Goal: Task Accomplishment & Management: Use online tool/utility

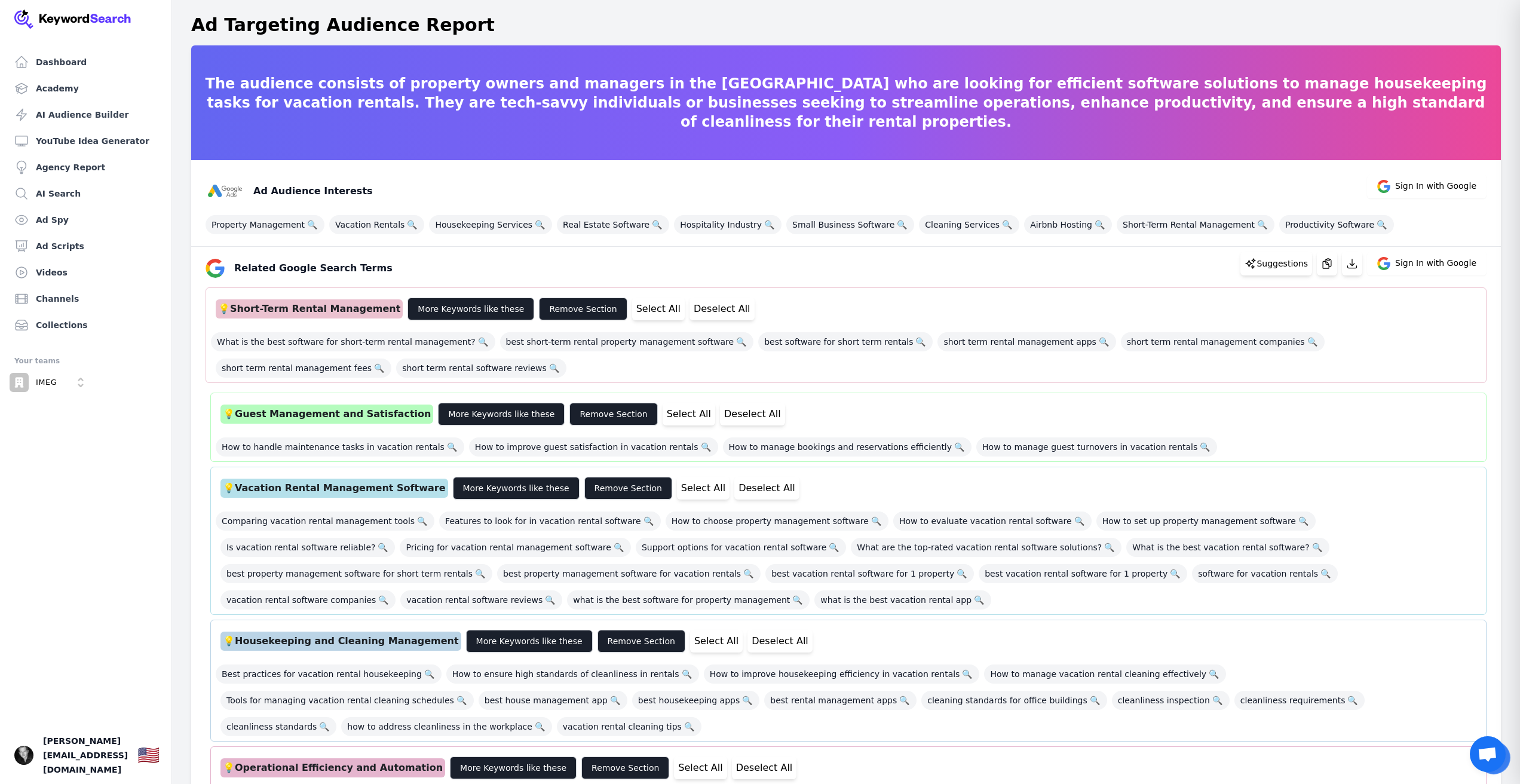
click at [1001, 270] on div "Related Google Search Terms Suggestions Sign In with Google" at bounding box center [841, 263] width 1291 height 28
click at [1293, 267] on p "Suggestions" at bounding box center [1282, 263] width 51 height 12
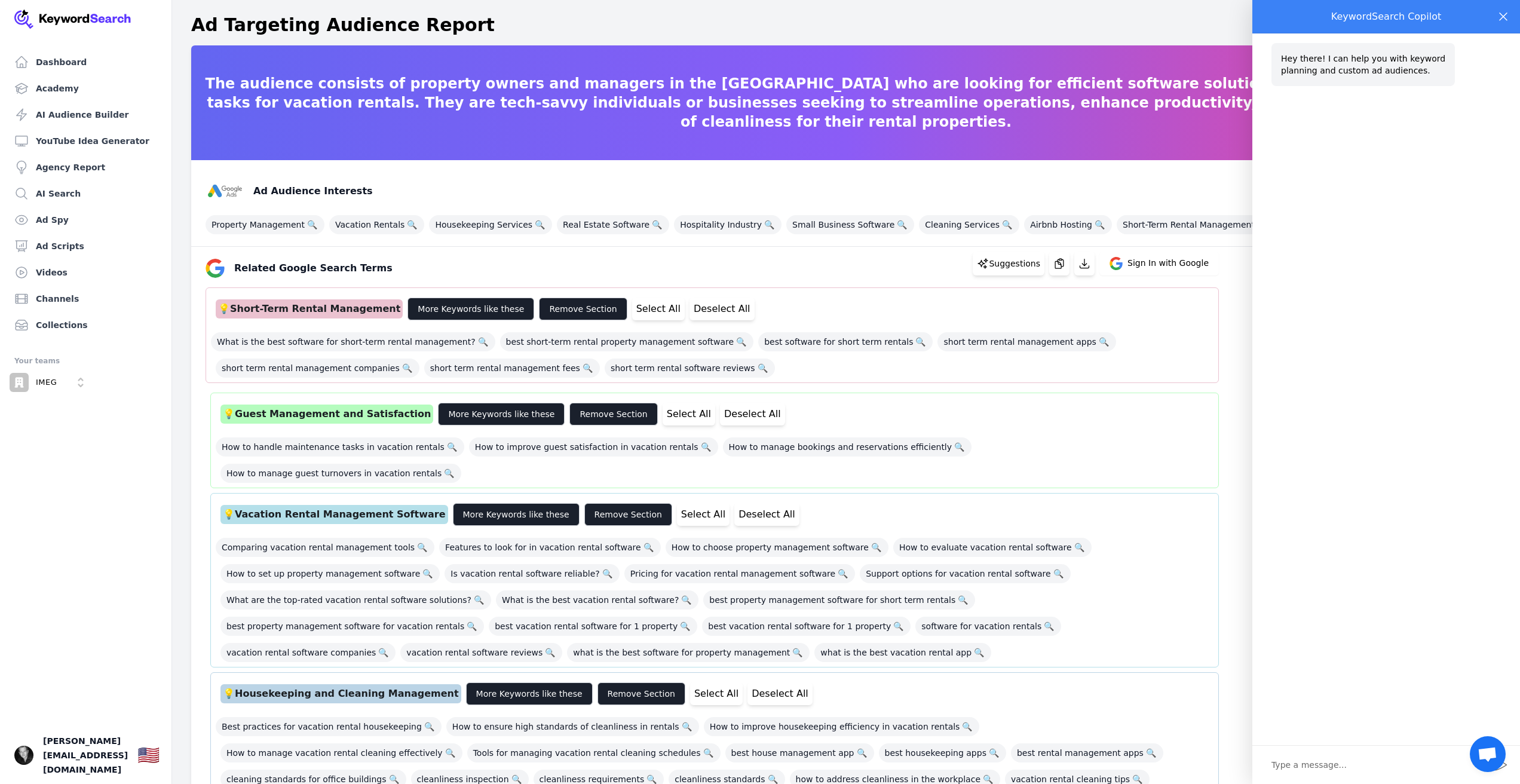
click at [1507, 15] on icon "Close" at bounding box center [1504, 16] width 14 height 14
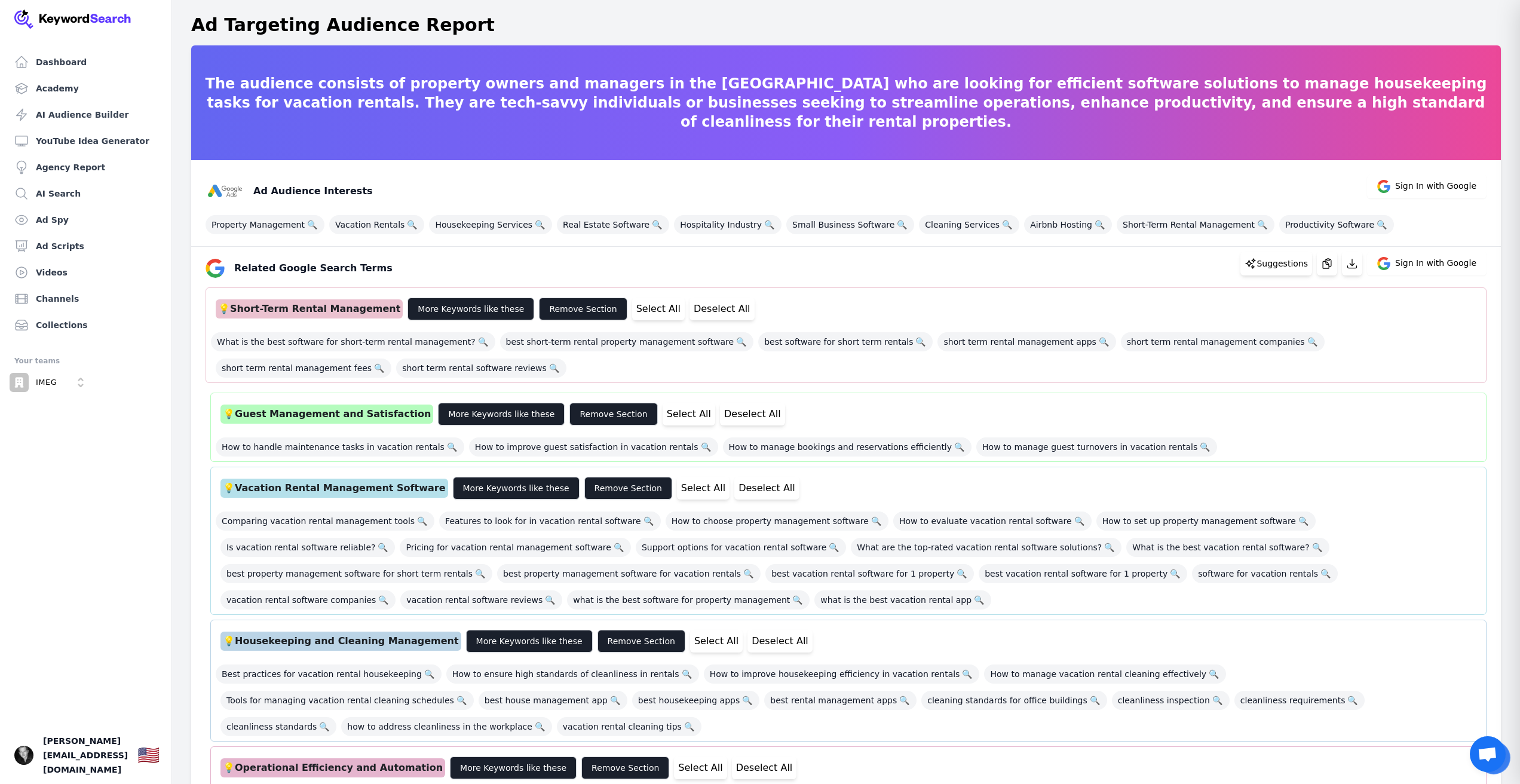
click at [808, 259] on div "Related Google Search Terms Suggestions Sign In with Google" at bounding box center [841, 263] width 1291 height 28
click at [92, 116] on link "AI Audience Builder" at bounding box center [85, 115] width 153 height 24
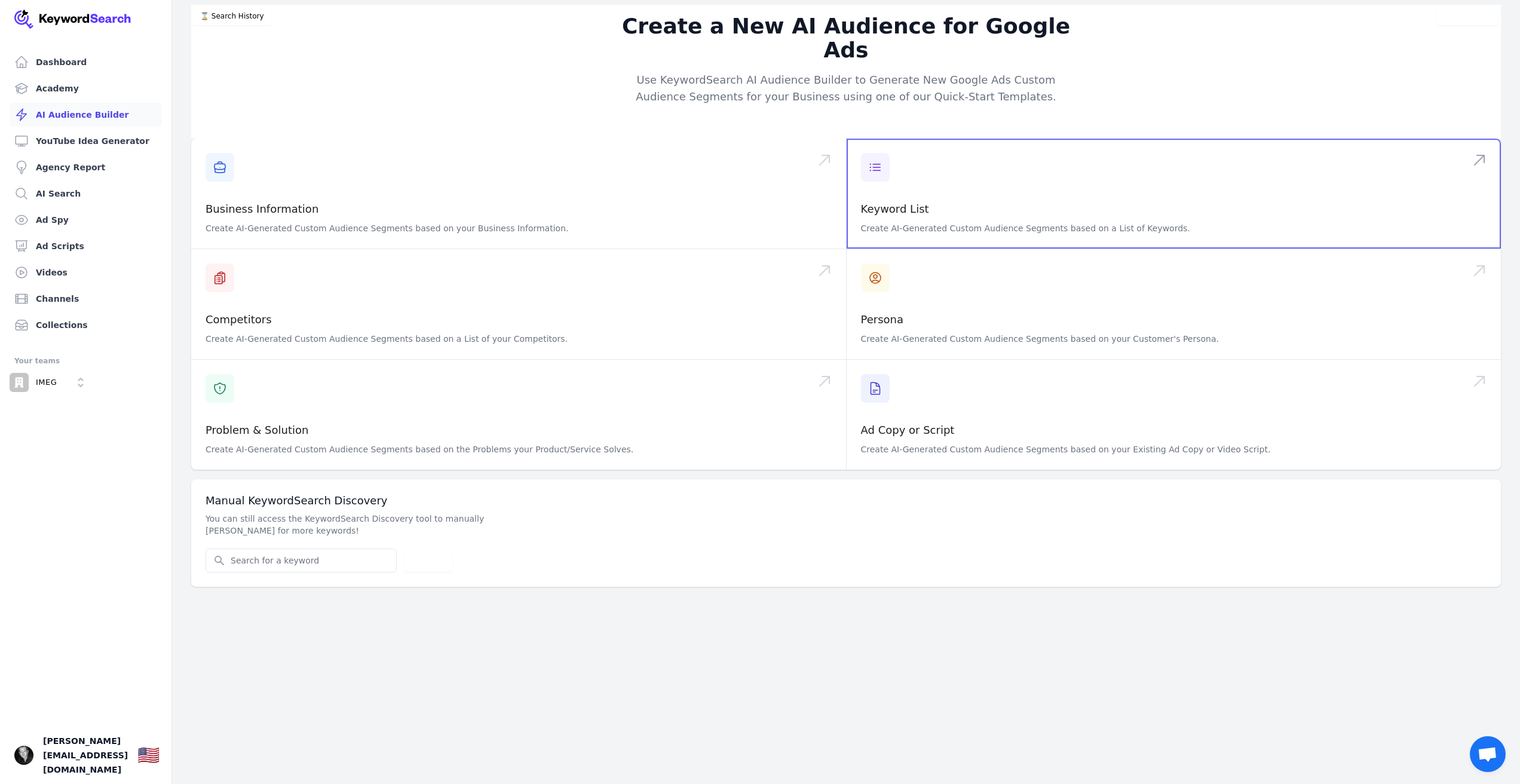
click at [884, 158] on span at bounding box center [1174, 193] width 655 height 110
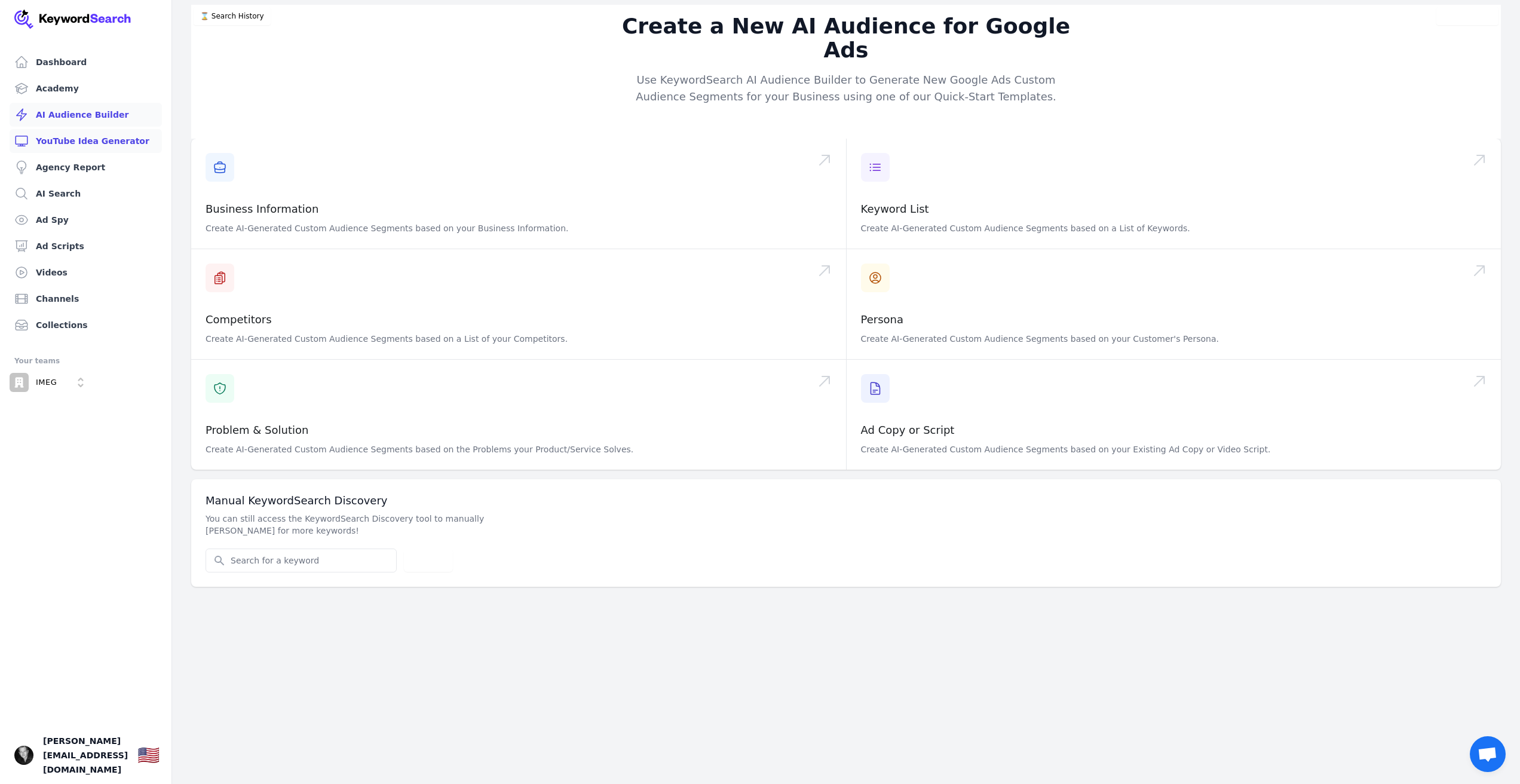
drag, startPoint x: 114, startPoint y: 114, endPoint x: 116, endPoint y: 140, distance: 26.1
click at [114, 114] on link "AI Audience Builder" at bounding box center [85, 115] width 153 height 24
click at [98, 71] on link "Dashboard" at bounding box center [85, 62] width 153 height 24
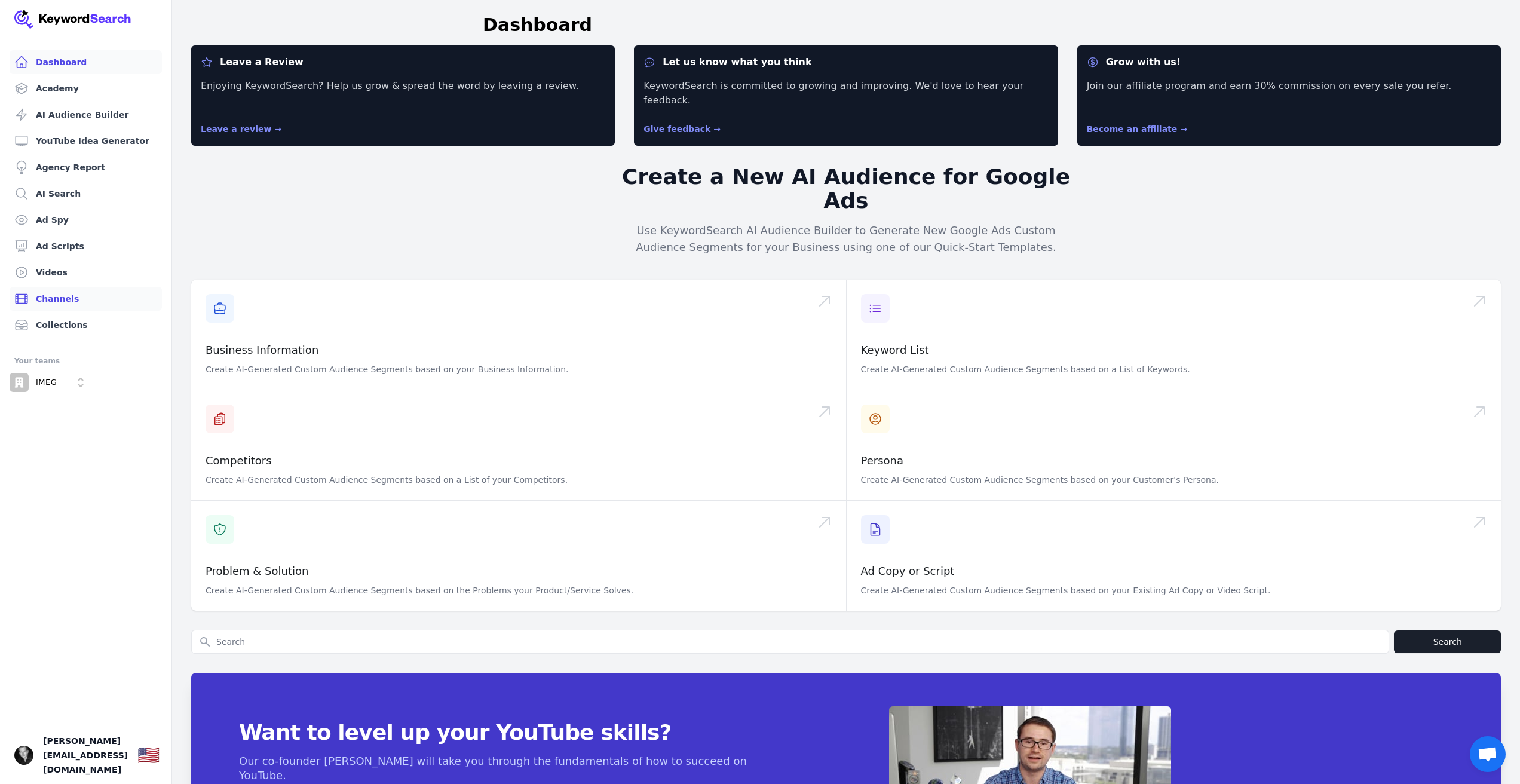
click at [115, 301] on link "Channels" at bounding box center [85, 299] width 153 height 24
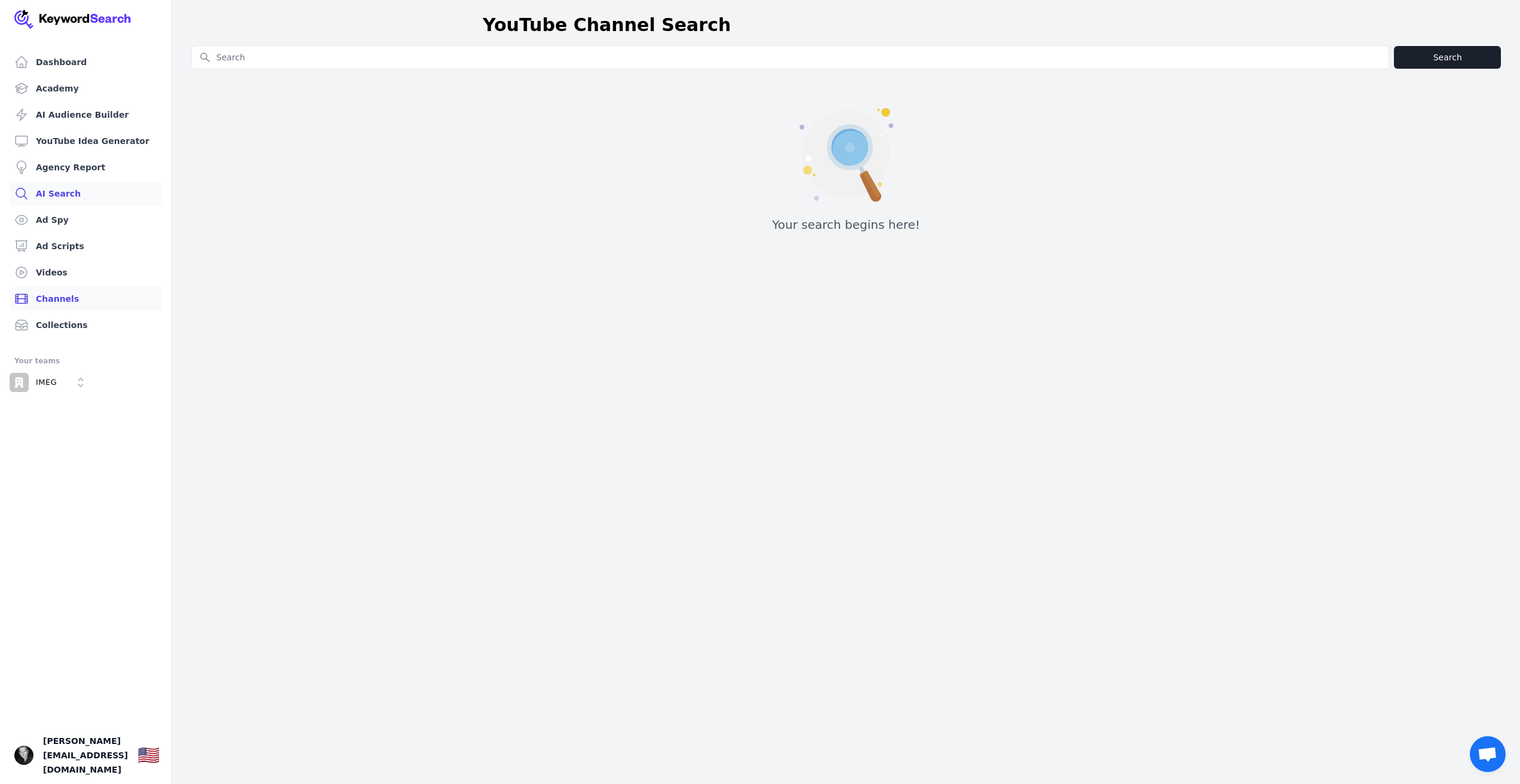
click at [104, 197] on link "AI Search" at bounding box center [85, 194] width 153 height 24
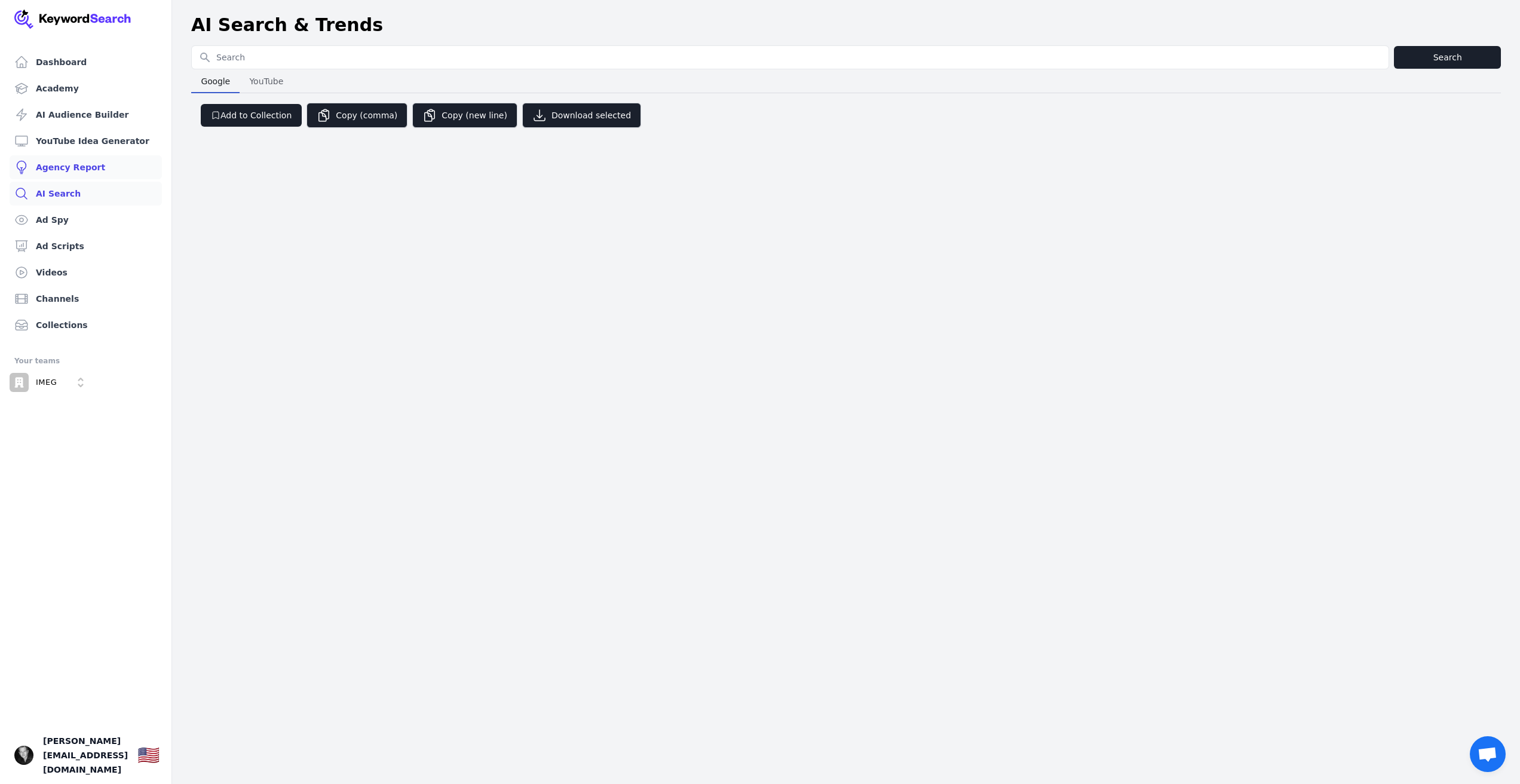
click at [105, 174] on link "Agency Report" at bounding box center [85, 167] width 153 height 24
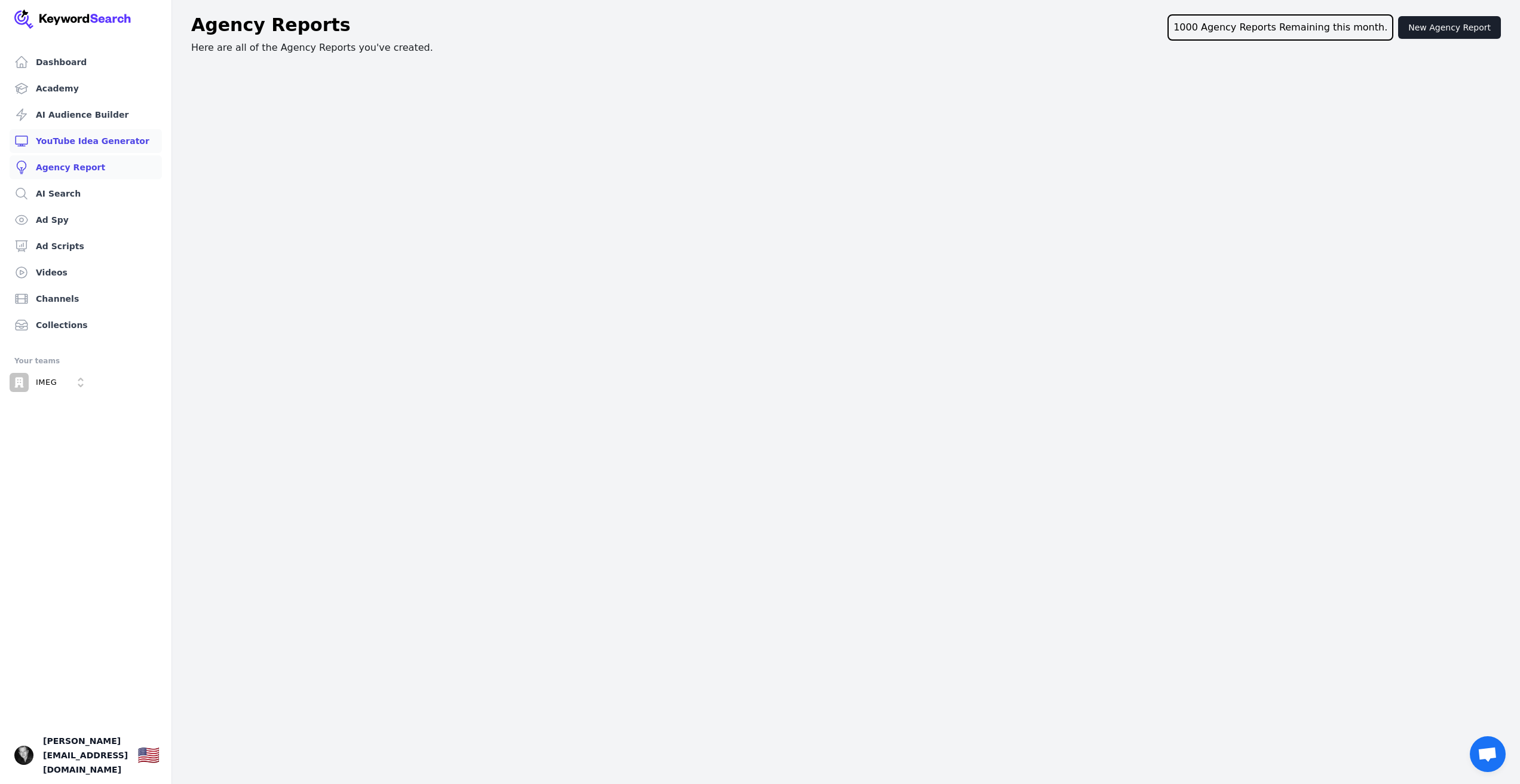
click at [108, 143] on link "YouTube Idea Generator" at bounding box center [85, 141] width 153 height 24
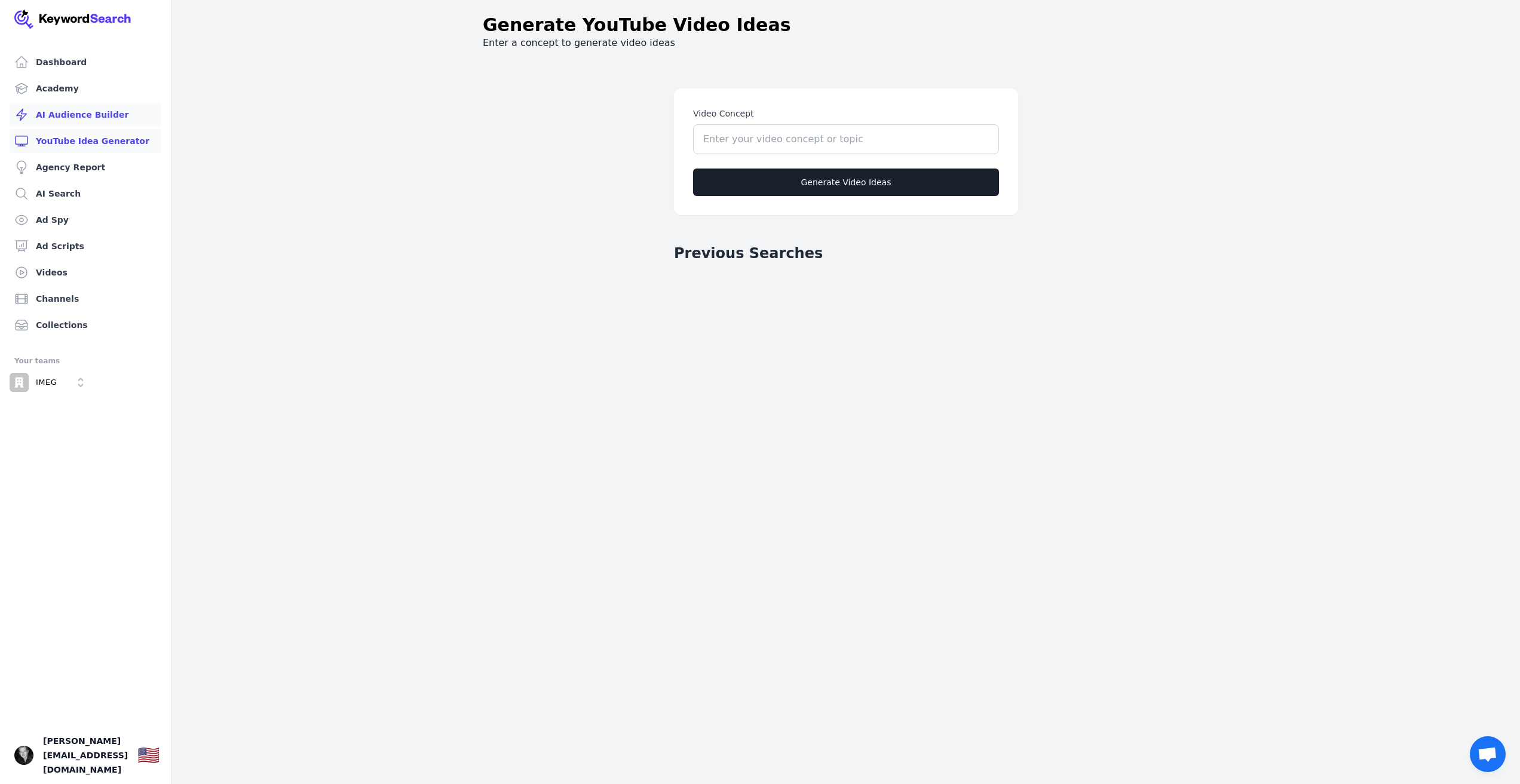
click at [121, 120] on link "AI Audience Builder" at bounding box center [85, 115] width 153 height 24
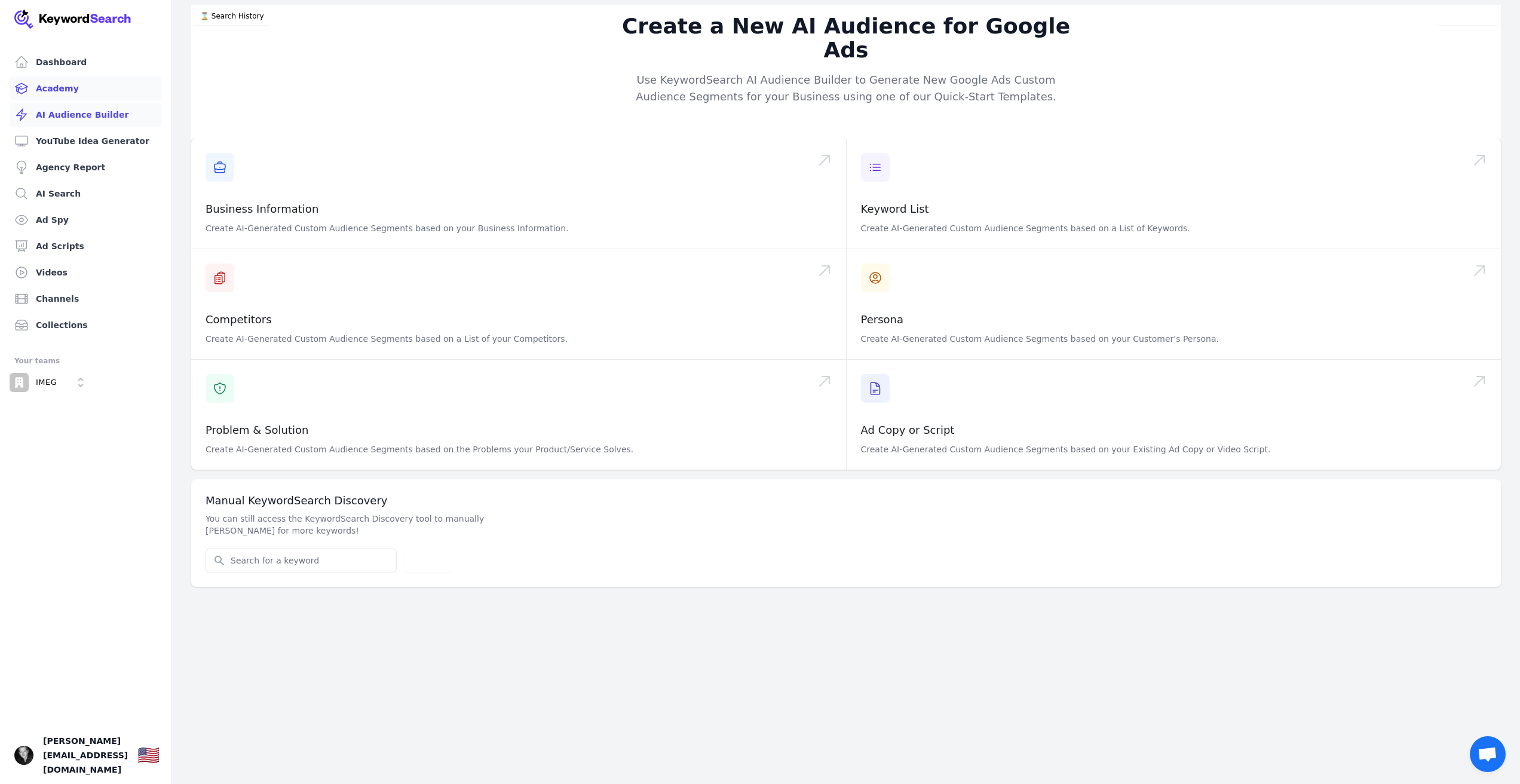
click at [114, 87] on link "Academy" at bounding box center [85, 89] width 153 height 24
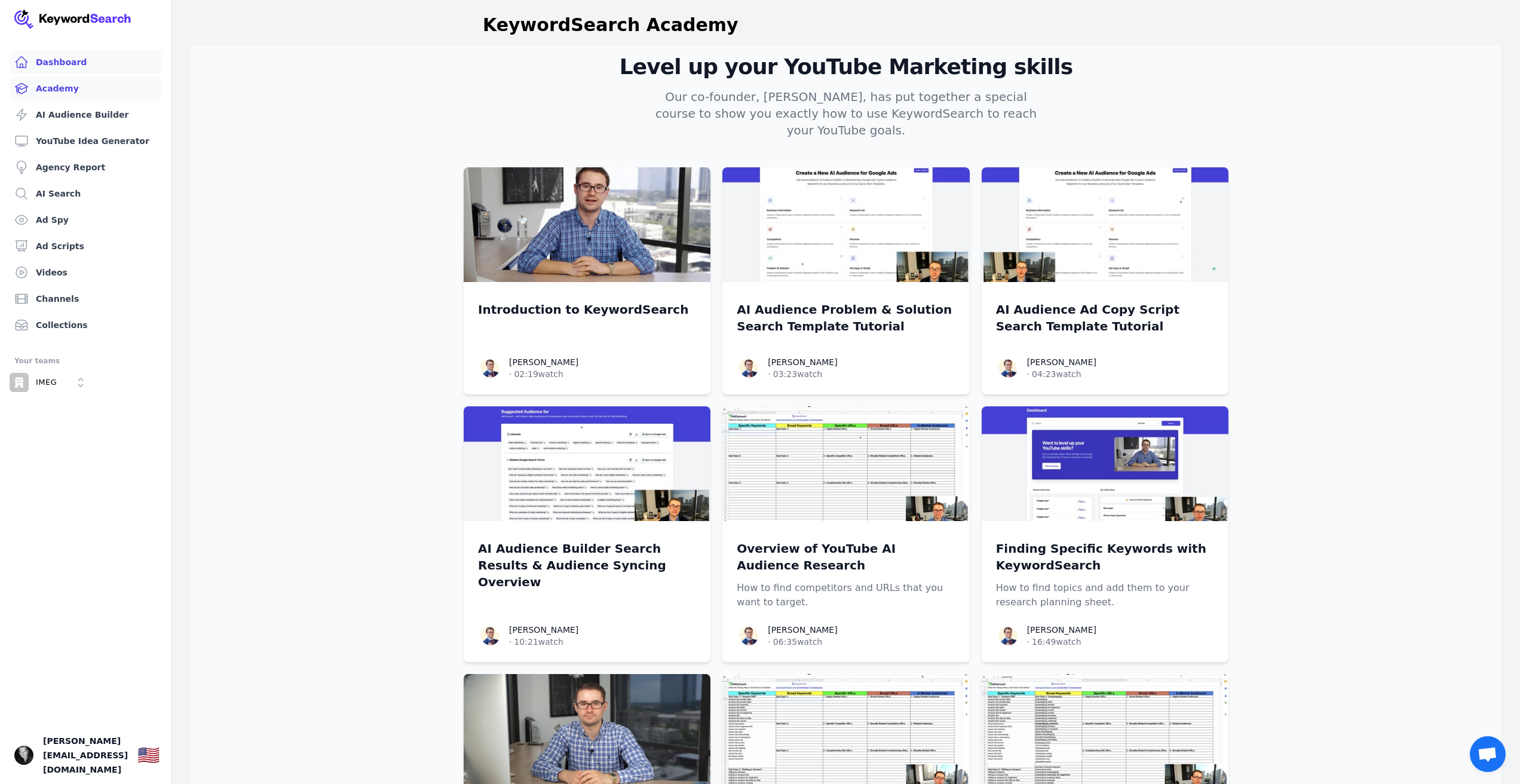
click at [116, 67] on link "Dashboard" at bounding box center [85, 62] width 153 height 24
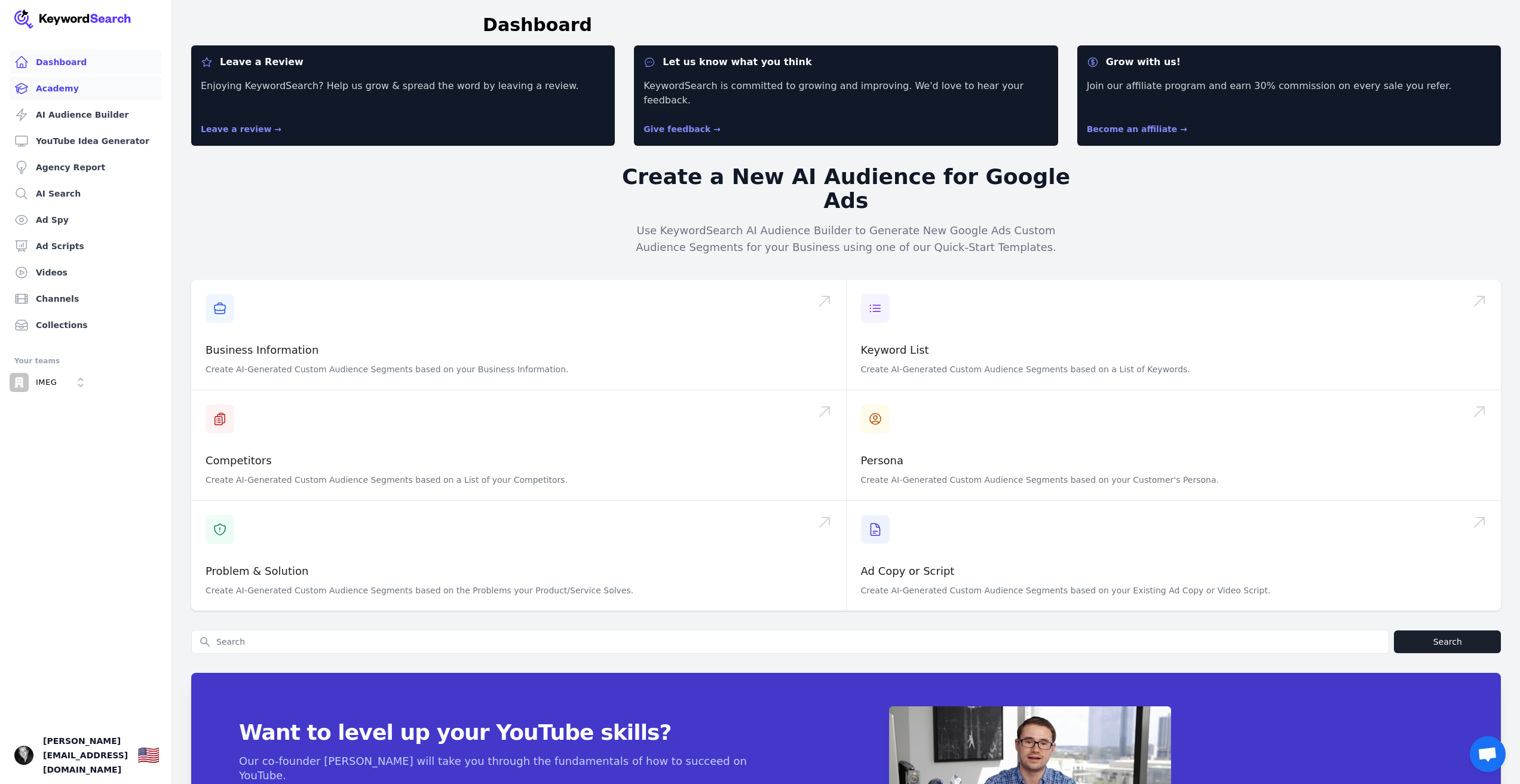
click at [117, 90] on link "Academy" at bounding box center [85, 89] width 153 height 24
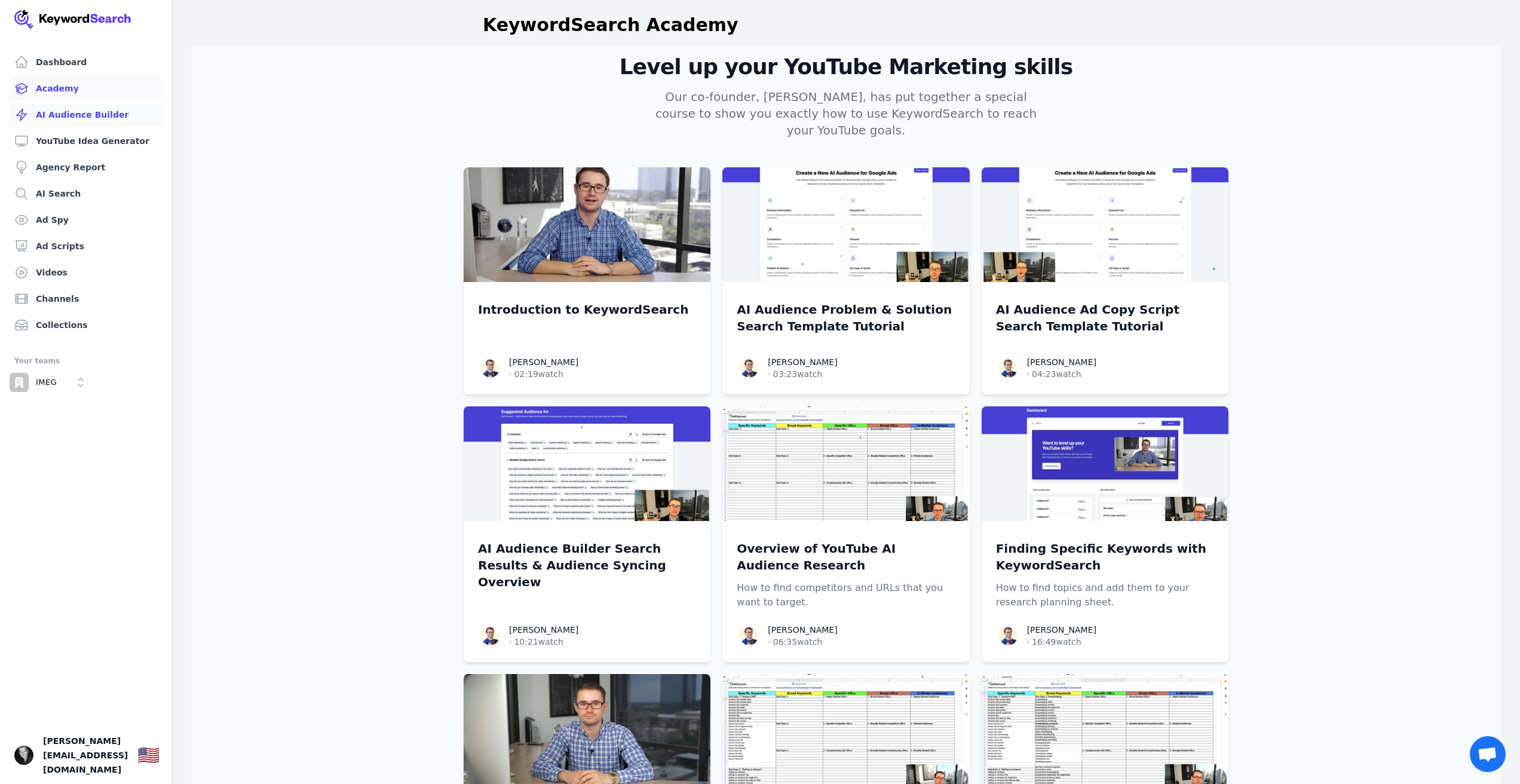
click at [116, 108] on link "AI Audience Builder" at bounding box center [85, 115] width 153 height 24
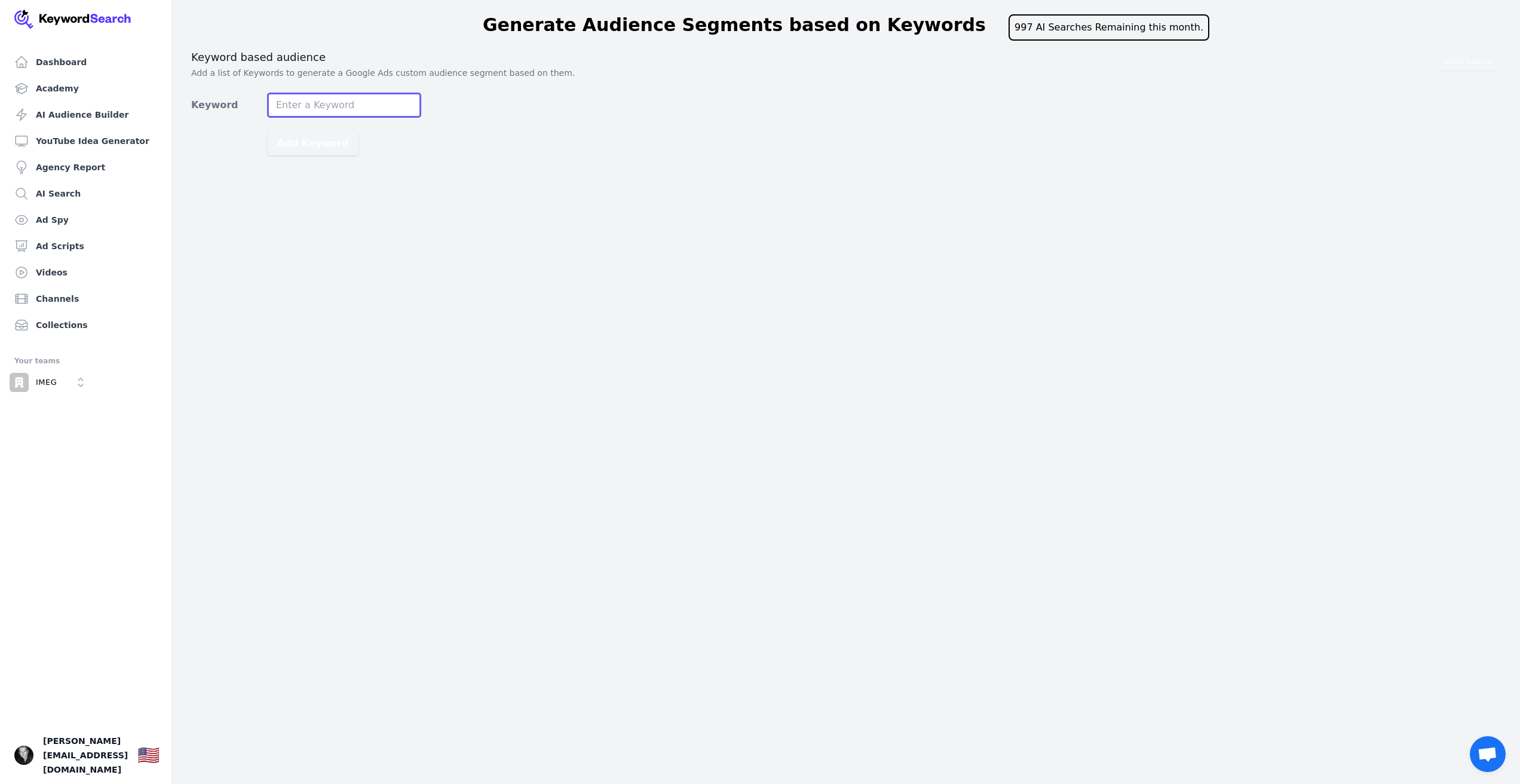
click at [321, 108] on input "Keyword" at bounding box center [344, 105] width 153 height 24
paste input "vacation rental housekeeping software"
type input "vacation rental housekeeping software"
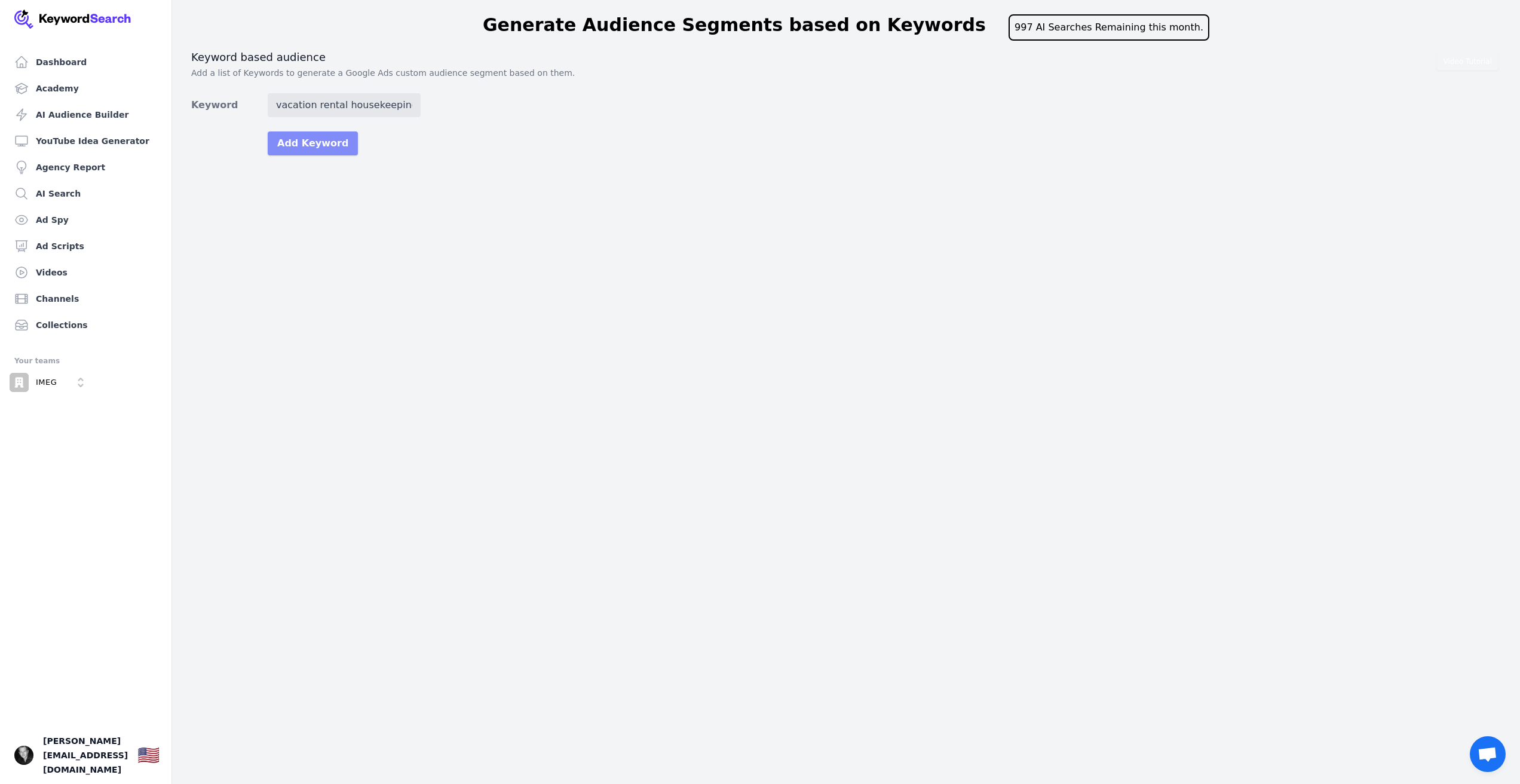
drag, startPoint x: 321, startPoint y: 140, endPoint x: 329, endPoint y: 142, distance: 8.2
click at [321, 140] on button "Add Keyword" at bounding box center [312, 143] width 90 height 24
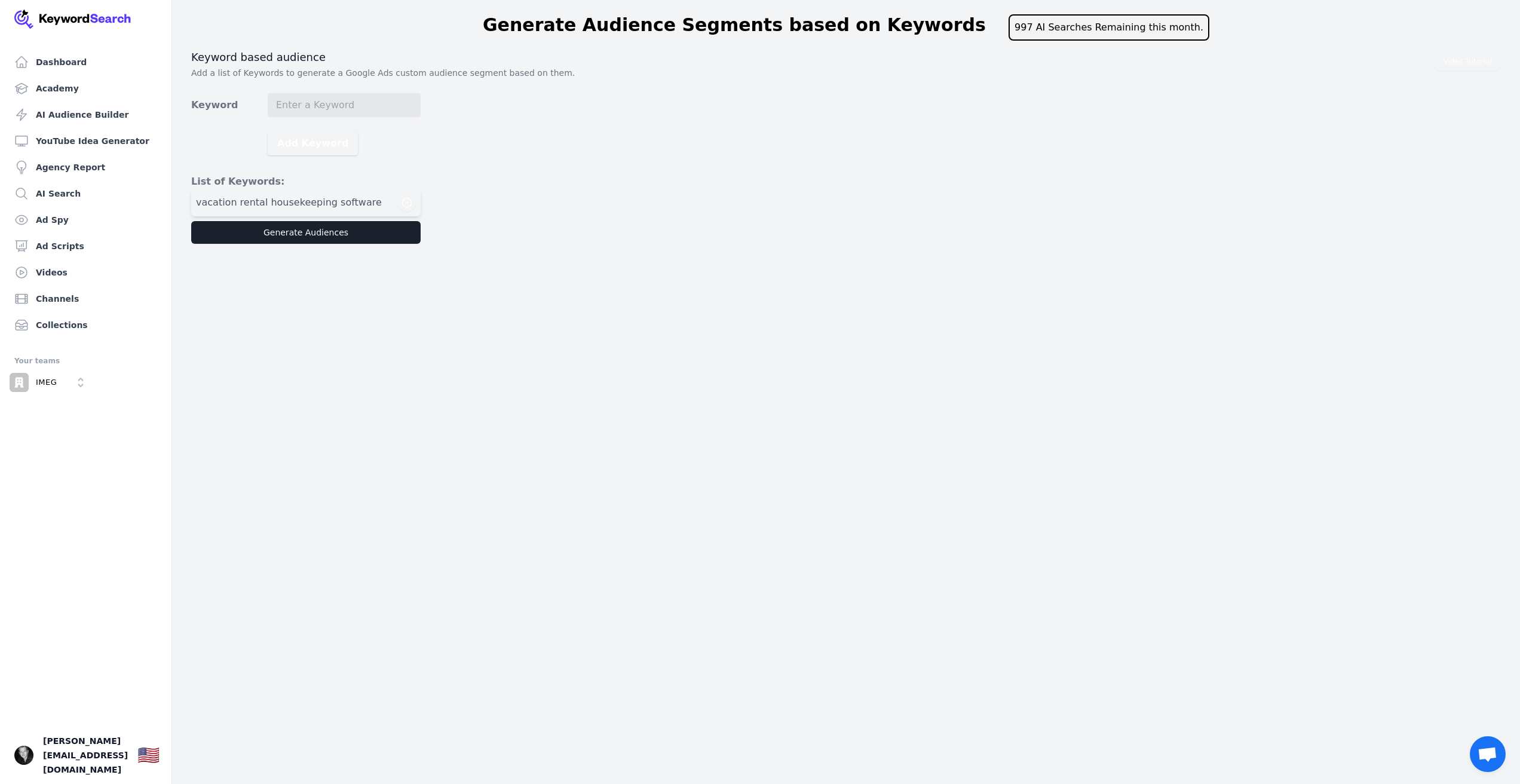
click at [491, 193] on div "Video Tutorial Keyword based audience Add a list of Keywords to generate a Goog…" at bounding box center [846, 147] width 1310 height 194
click at [377, 177] on form "Keyword Add Keyword List of Keywords: vacation rental housekeeping software Gen…" at bounding box center [305, 168] width 229 height 150
click at [370, 234] on button "Generate Audiences" at bounding box center [305, 233] width 229 height 23
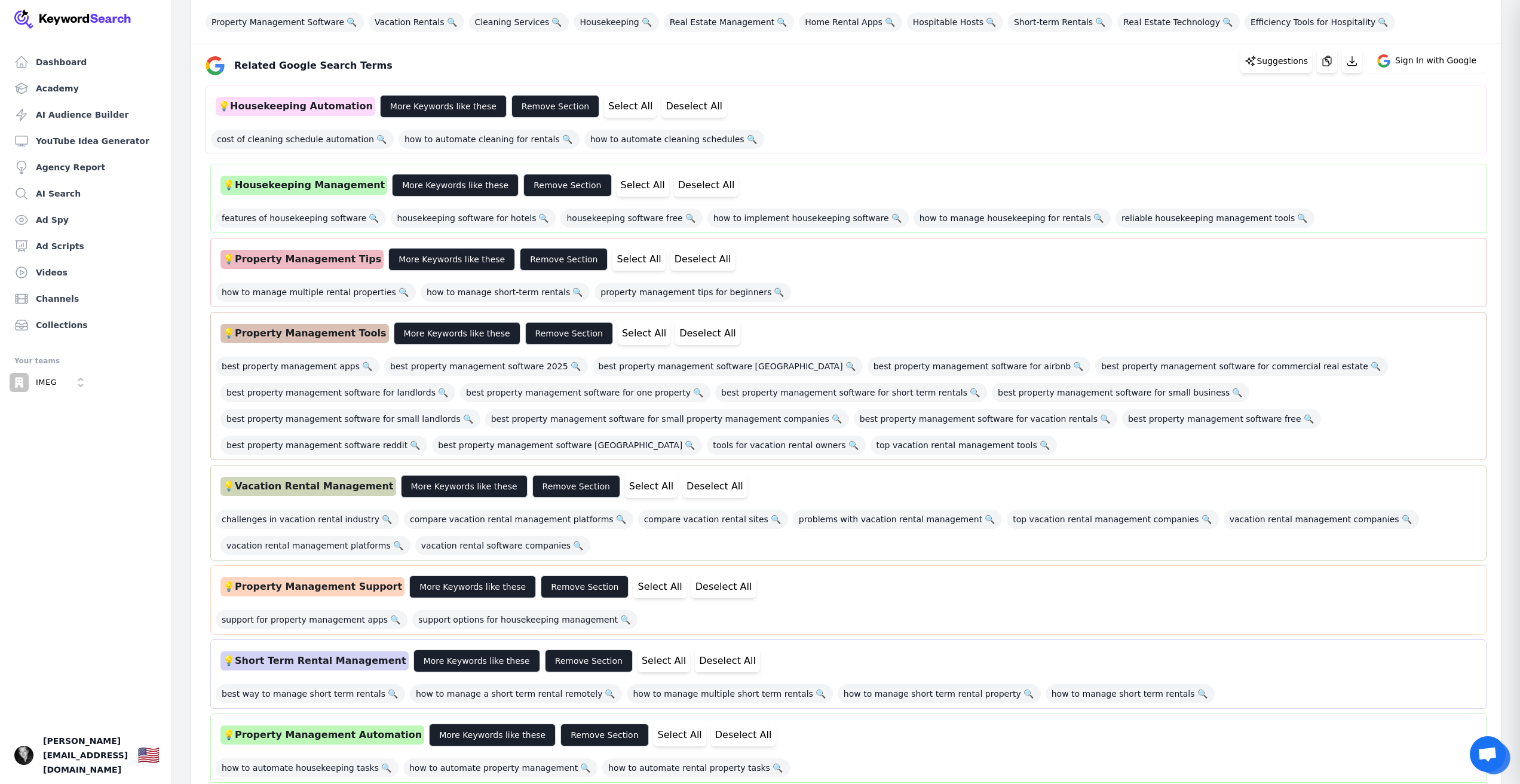
click at [701, 556] on div "💡 Vacation Rental Management More Keywords like these Remove Section Select All…" at bounding box center [848, 512] width 1277 height 96
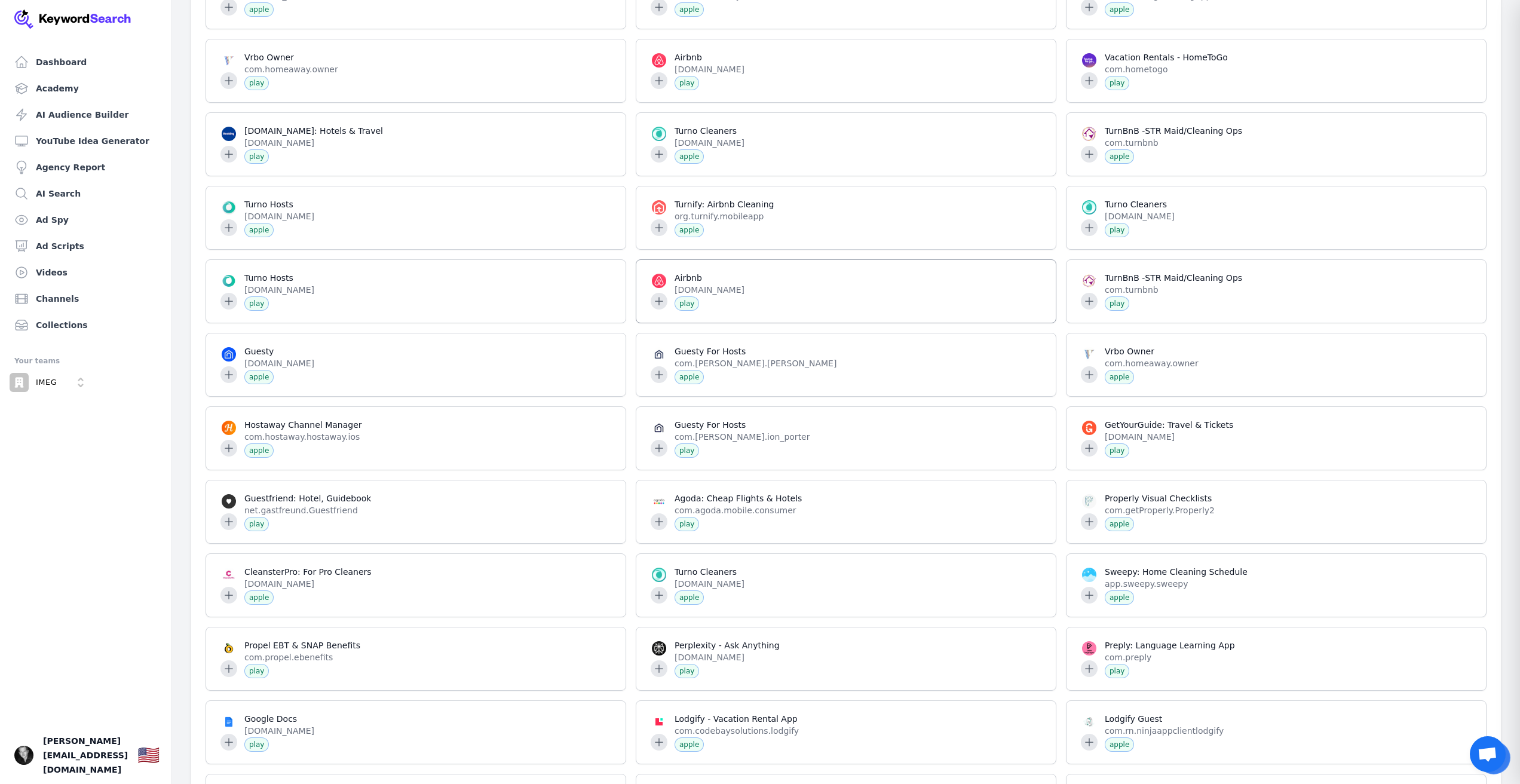
scroll to position [42512, 0]
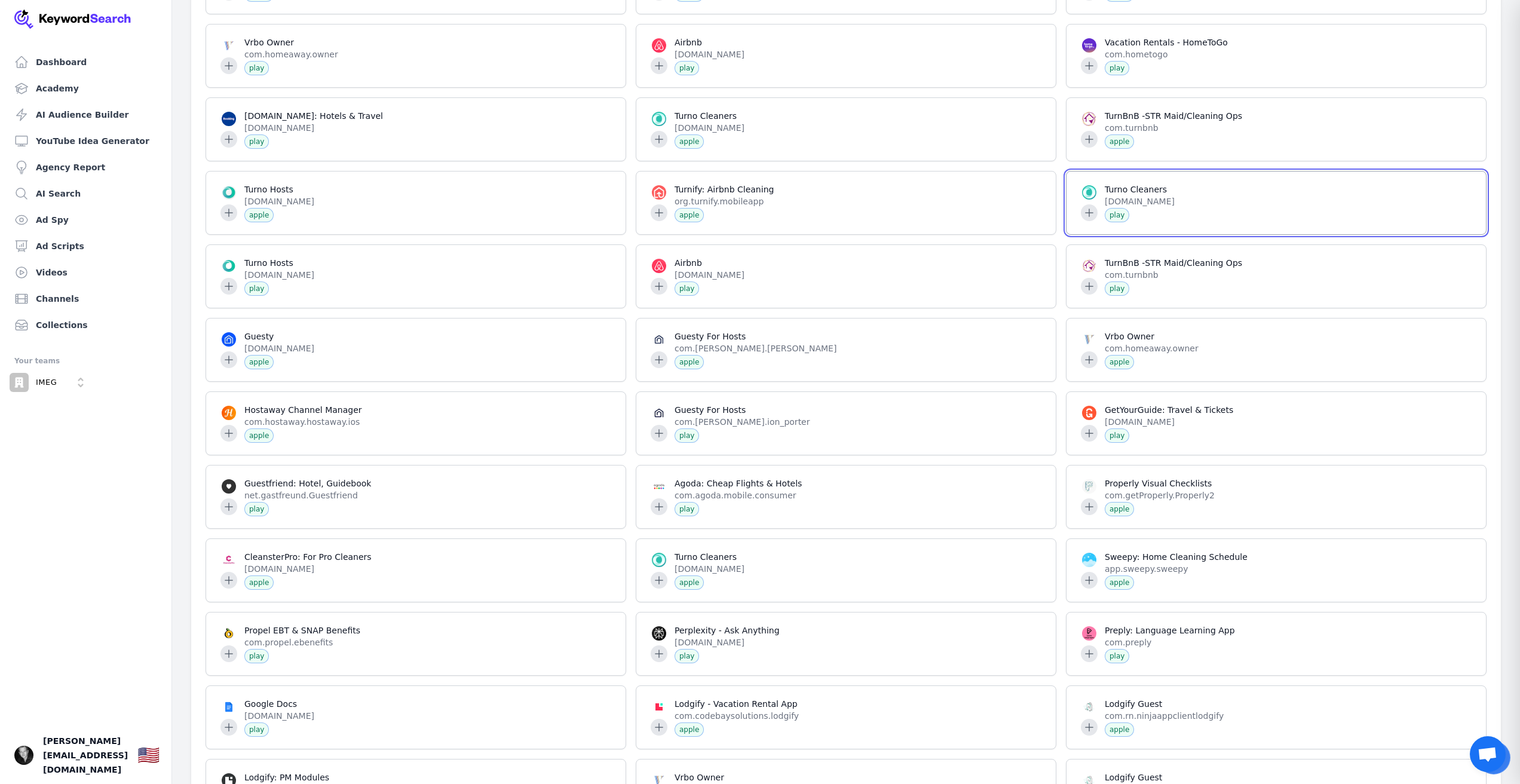
click at [1199, 234] on span at bounding box center [1276, 203] width 419 height 62
click at [1091, 234] on span at bounding box center [1276, 203] width 419 height 62
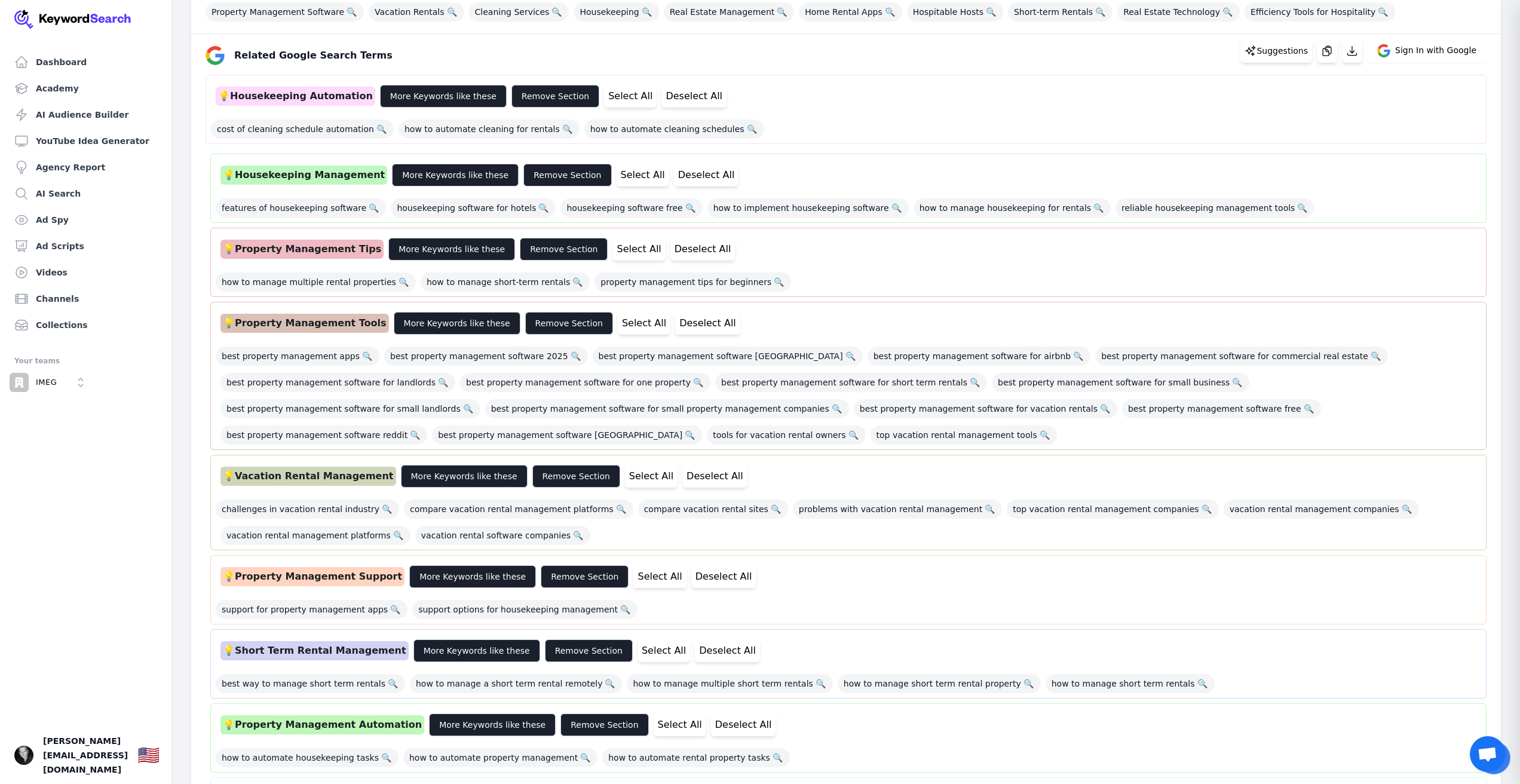
scroll to position [0, 0]
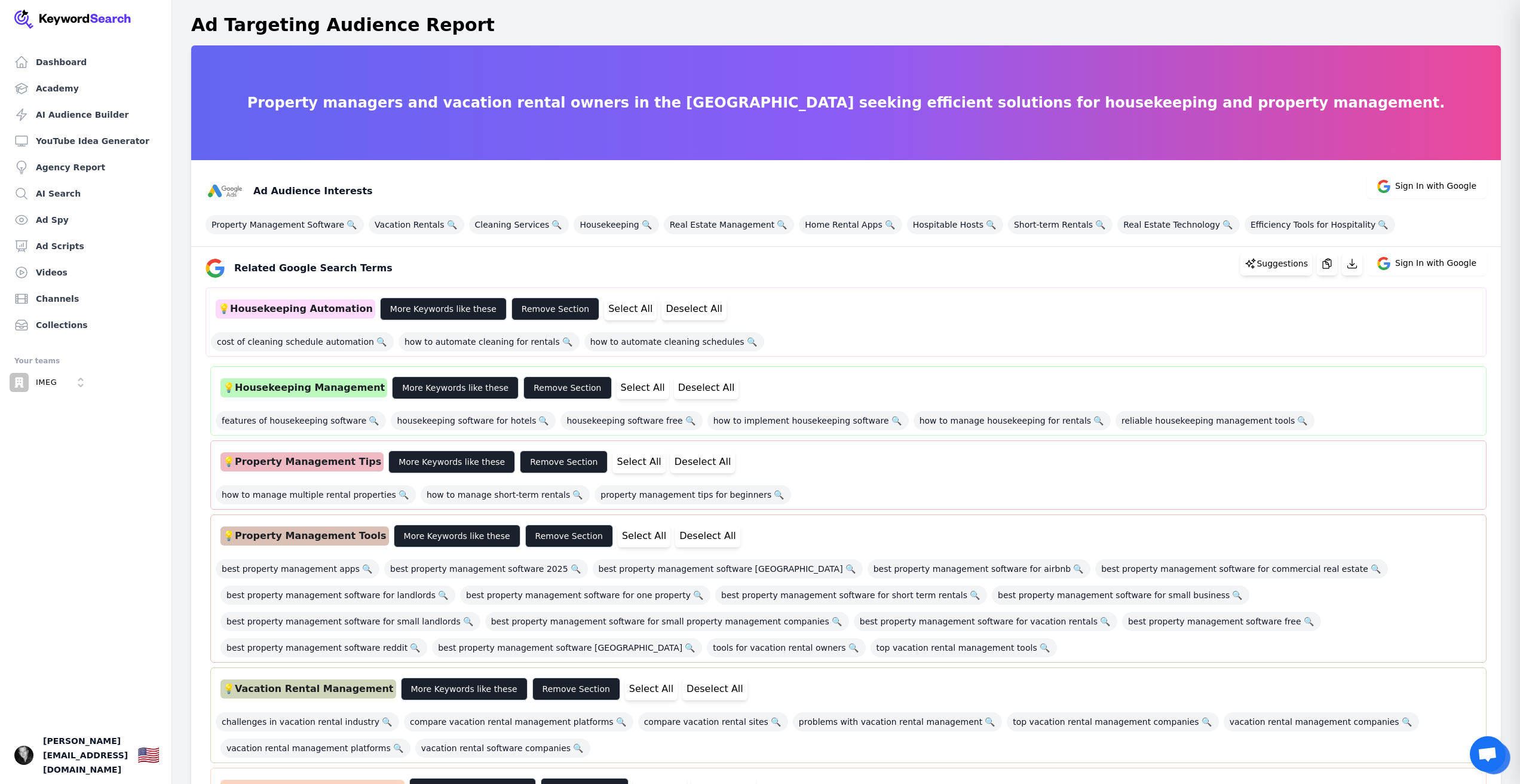
click at [1294, 199] on div "Ad Audience Interests Sign In with Google" at bounding box center [841, 186] width 1291 height 48
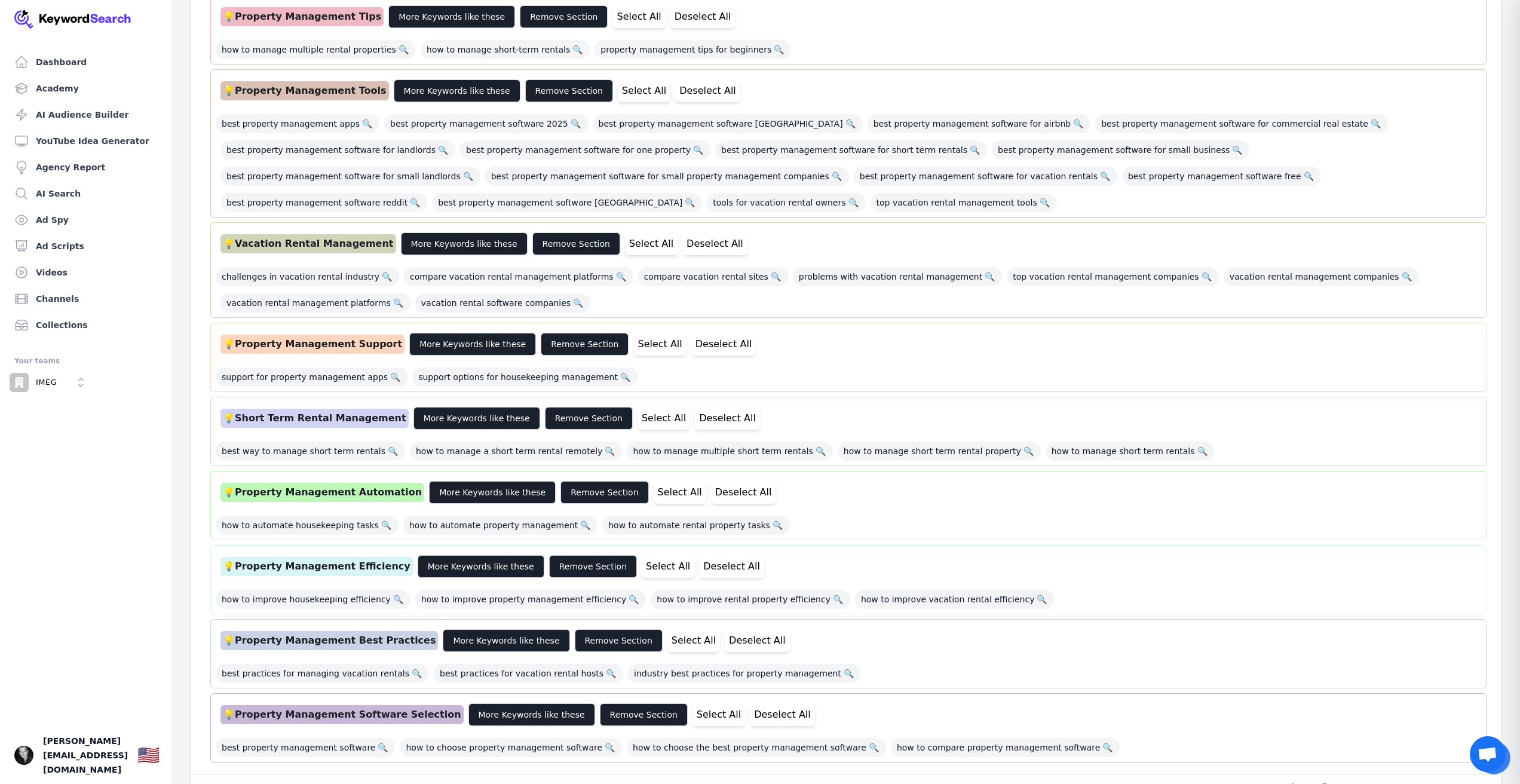
scroll to position [446, 0]
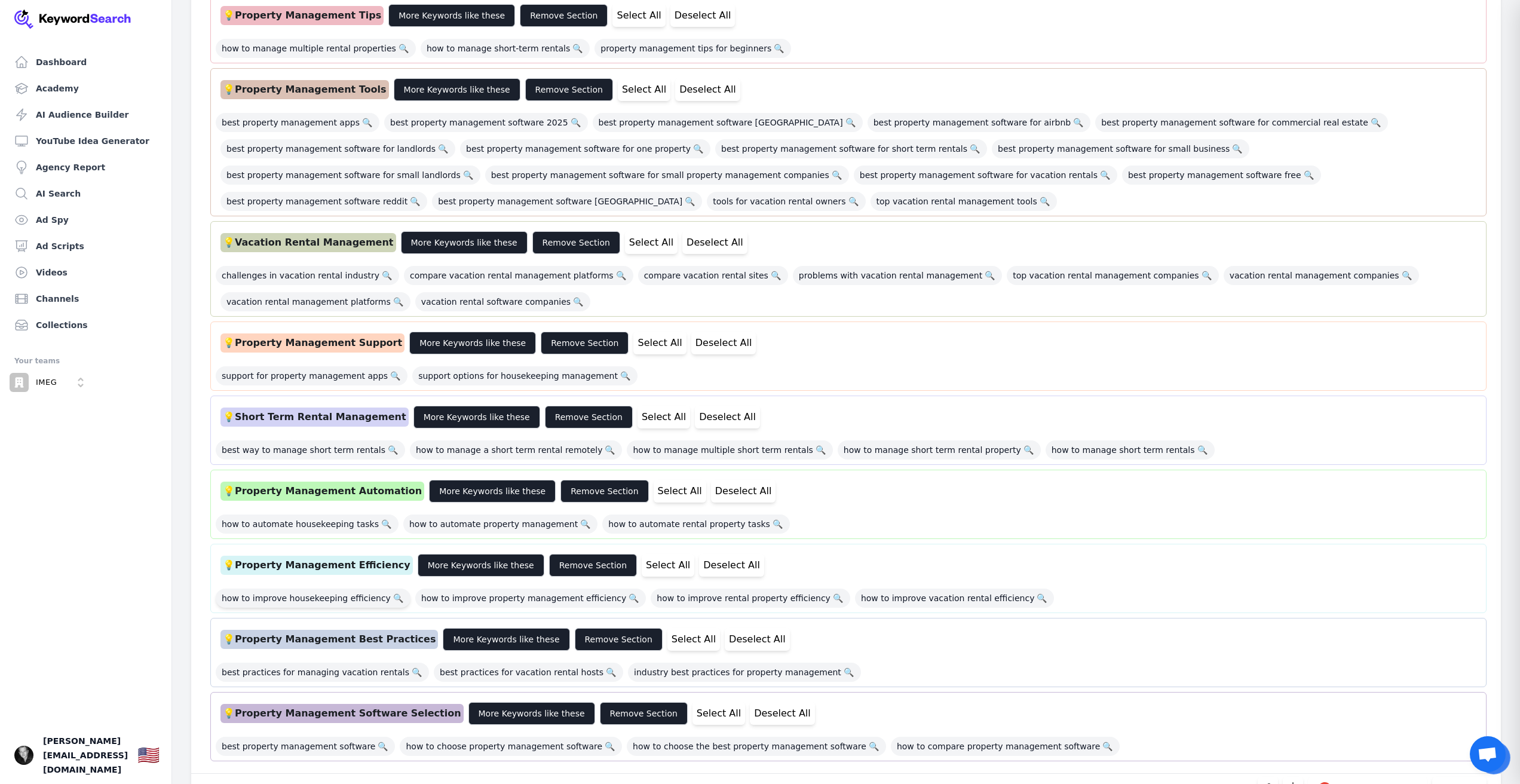
click at [358, 597] on span "how to improve housekeeping efficiency 🔍" at bounding box center [313, 597] width 195 height 19
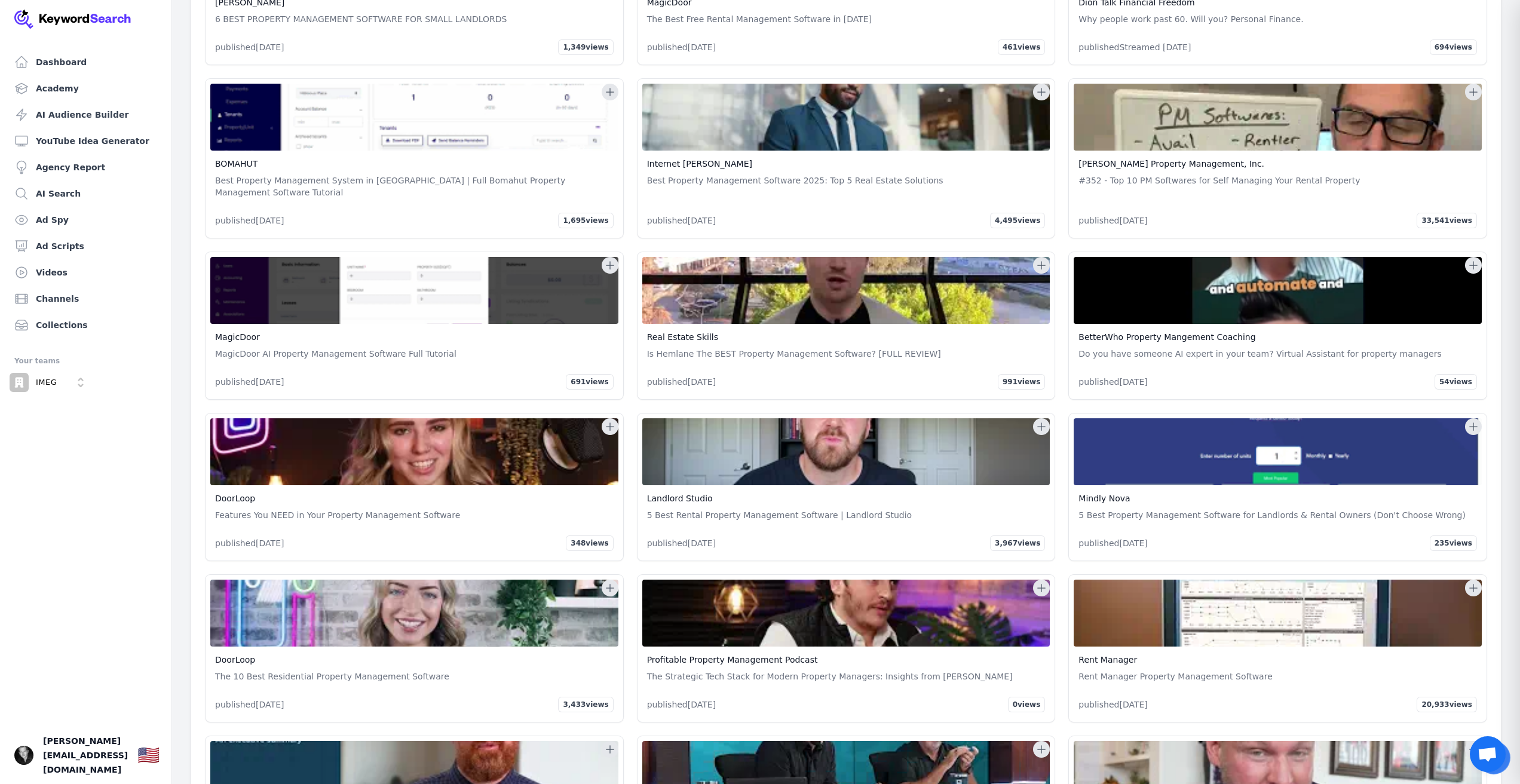
scroll to position [44272, 0]
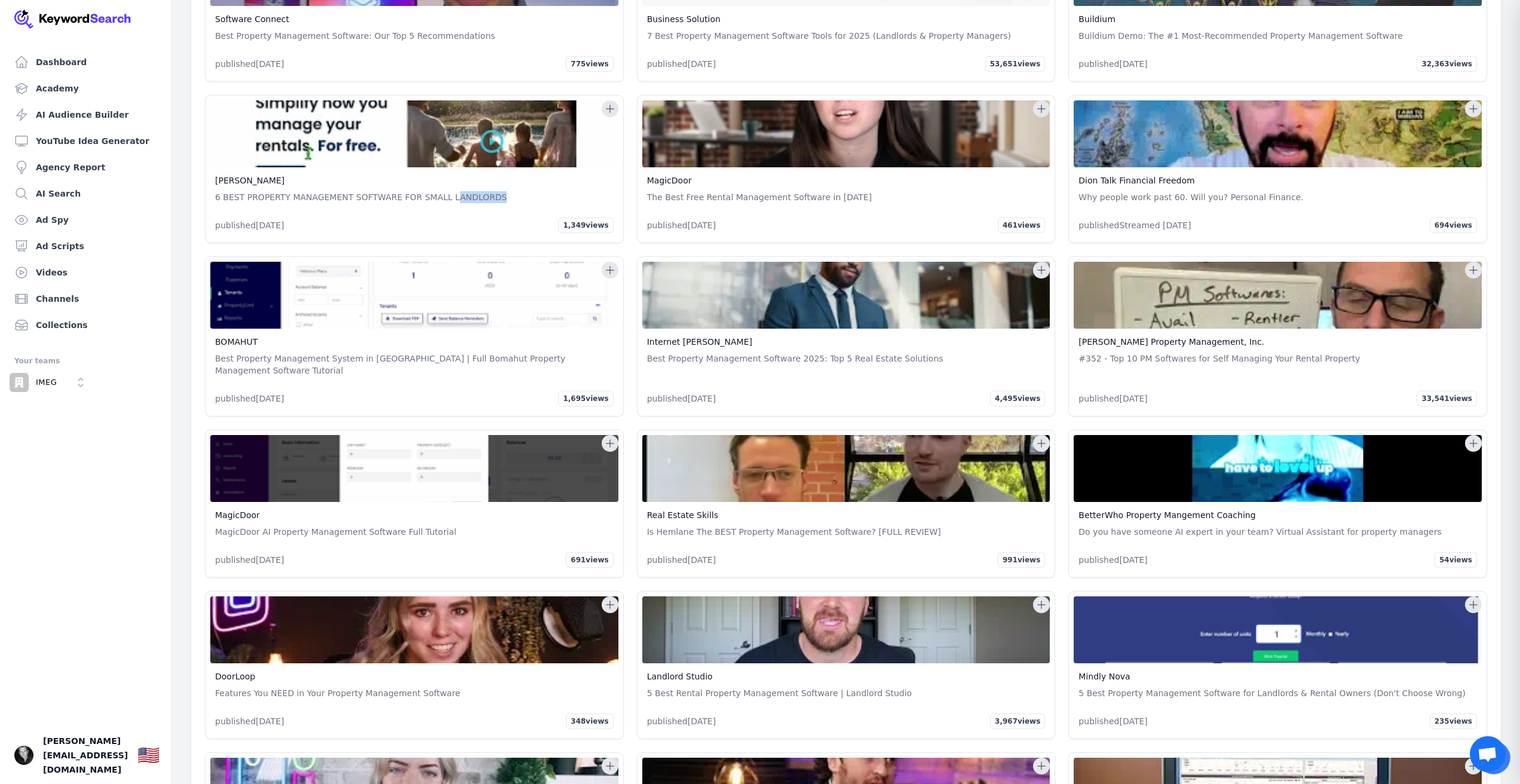
drag, startPoint x: 465, startPoint y: 350, endPoint x: 457, endPoint y: 354, distance: 8.9
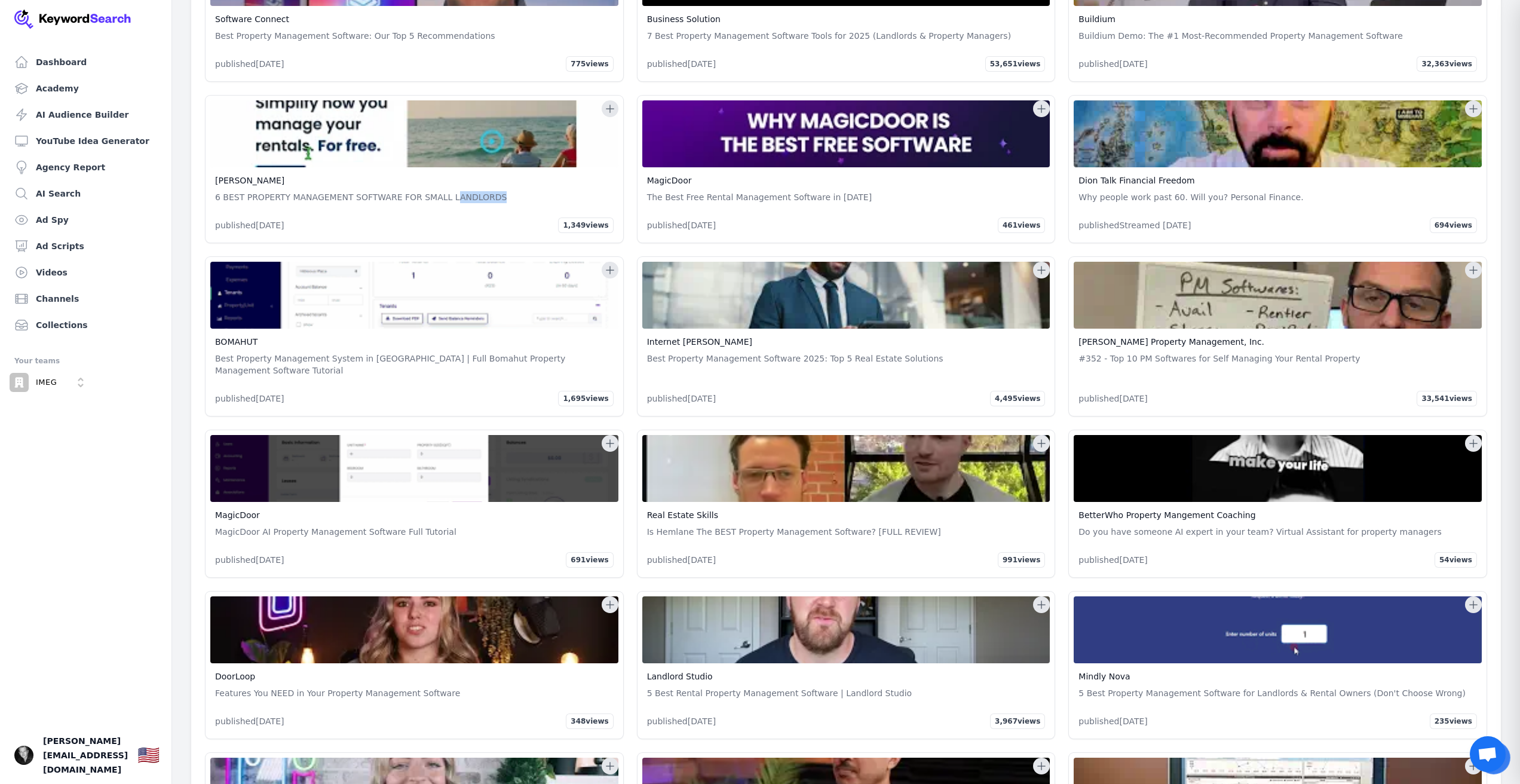
click at [454, 203] on p "6 BEST PROPERTY MANAGEMENT SOFTWARE FOR SMALL LANDLORDS" at bounding box center [414, 197] width 399 height 12
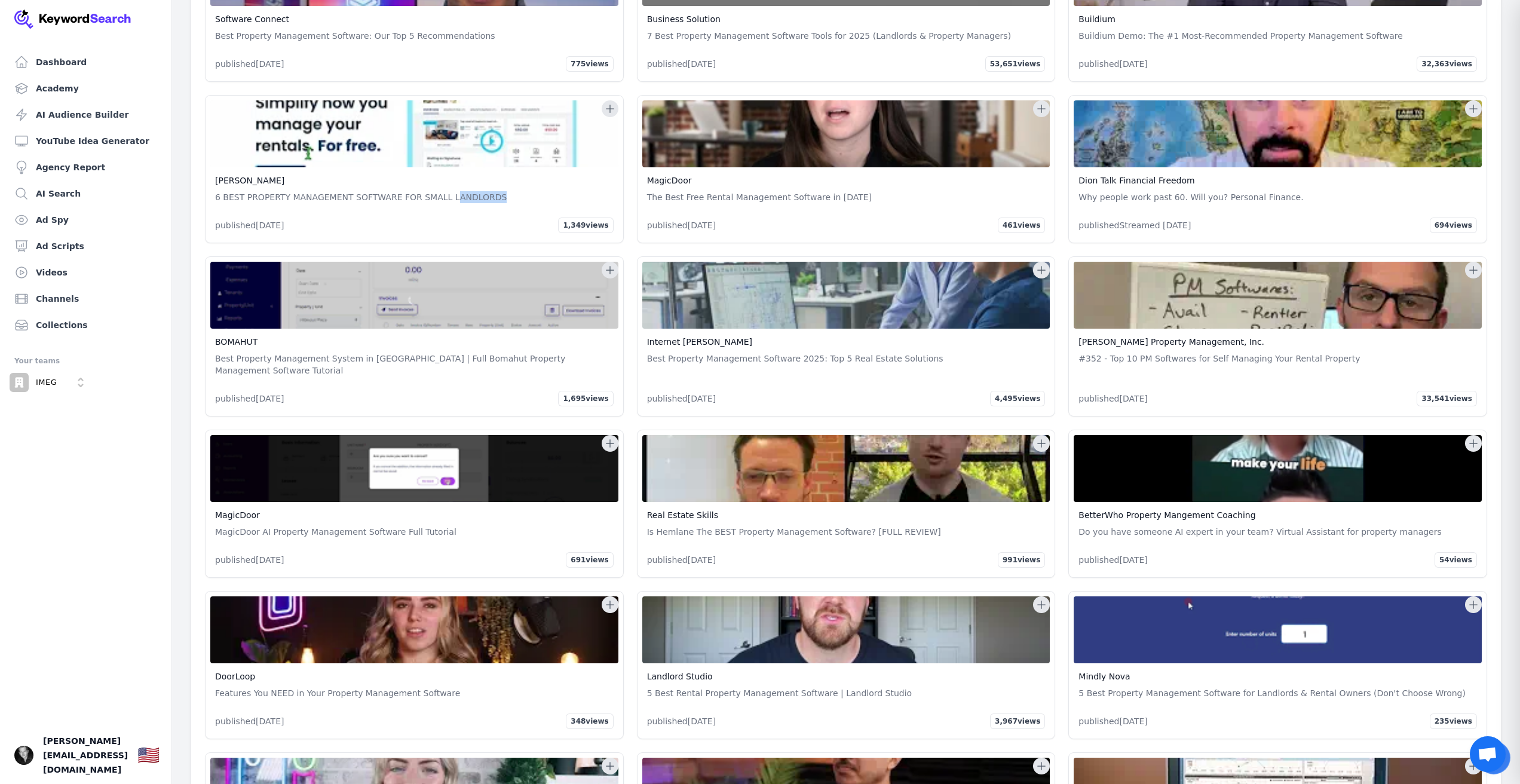
click at [459, 203] on p "6 BEST PROPERTY MANAGEMENT SOFTWARE FOR SMALL LANDLORDS" at bounding box center [414, 197] width 399 height 12
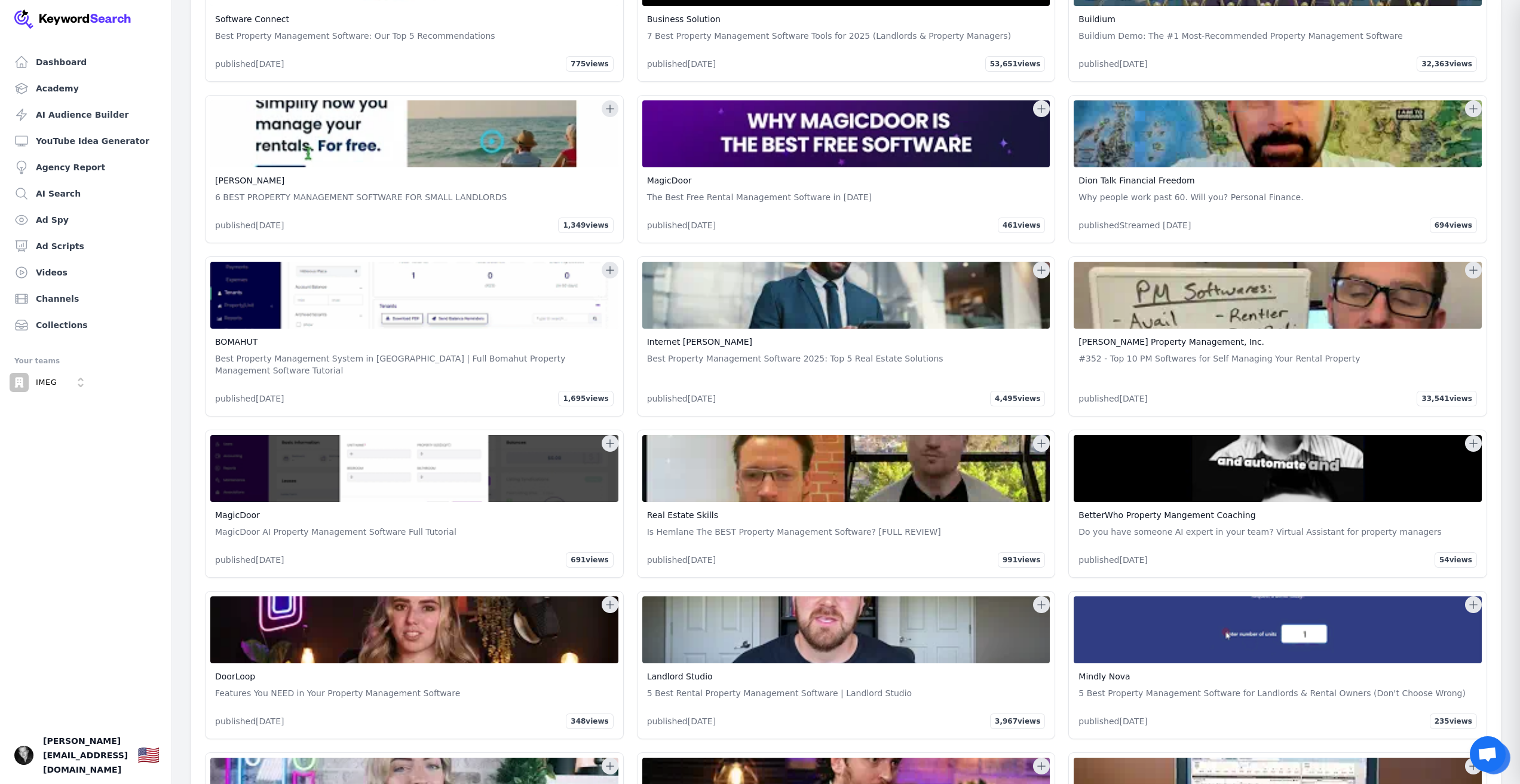
click at [514, 238] on div "Jason Wisdom 6 BEST PROPERTY MANAGEMENT SOFTWARE FOR SMALL LANDLORDS published …" at bounding box center [414, 202] width 408 height 70
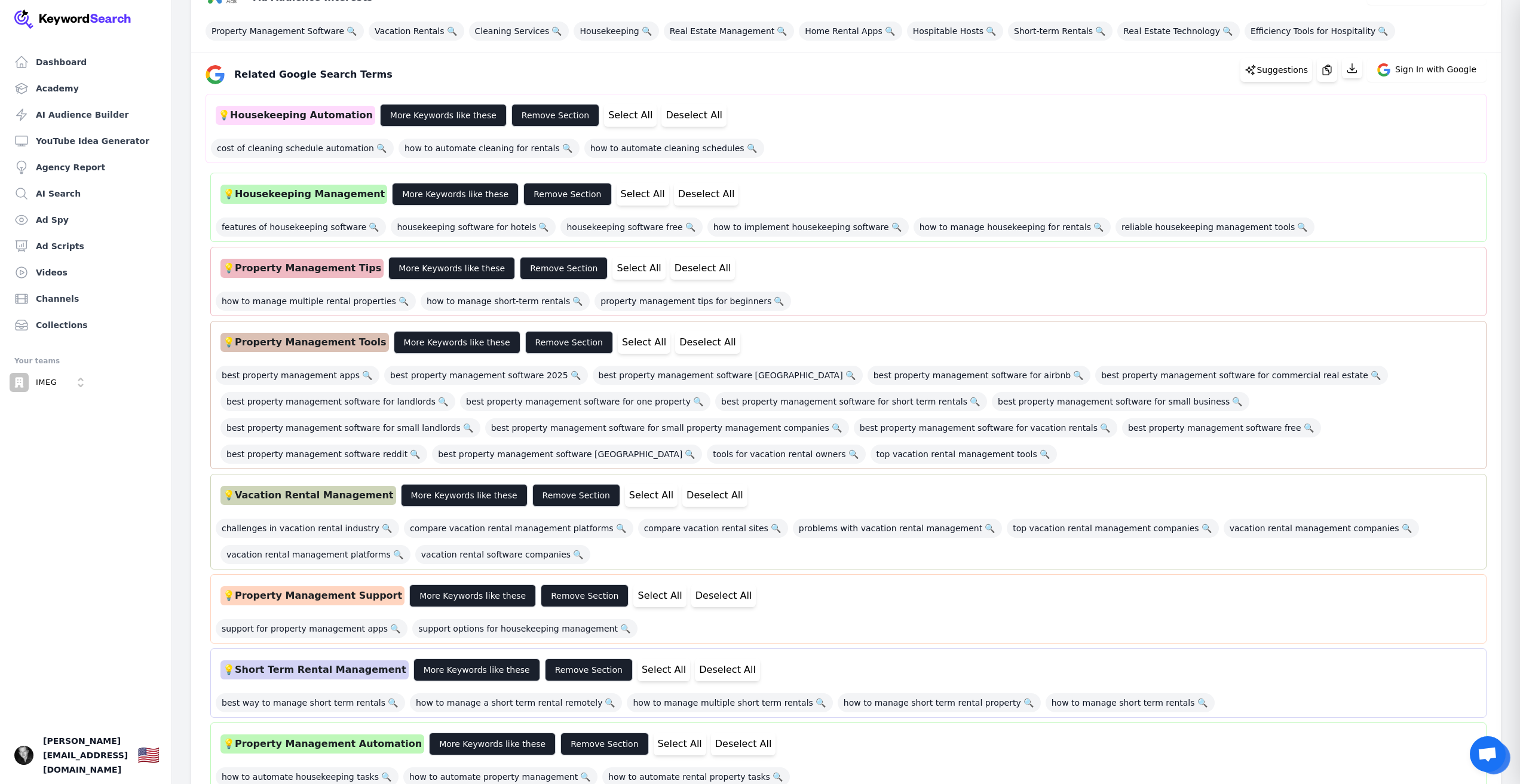
scroll to position [0, 0]
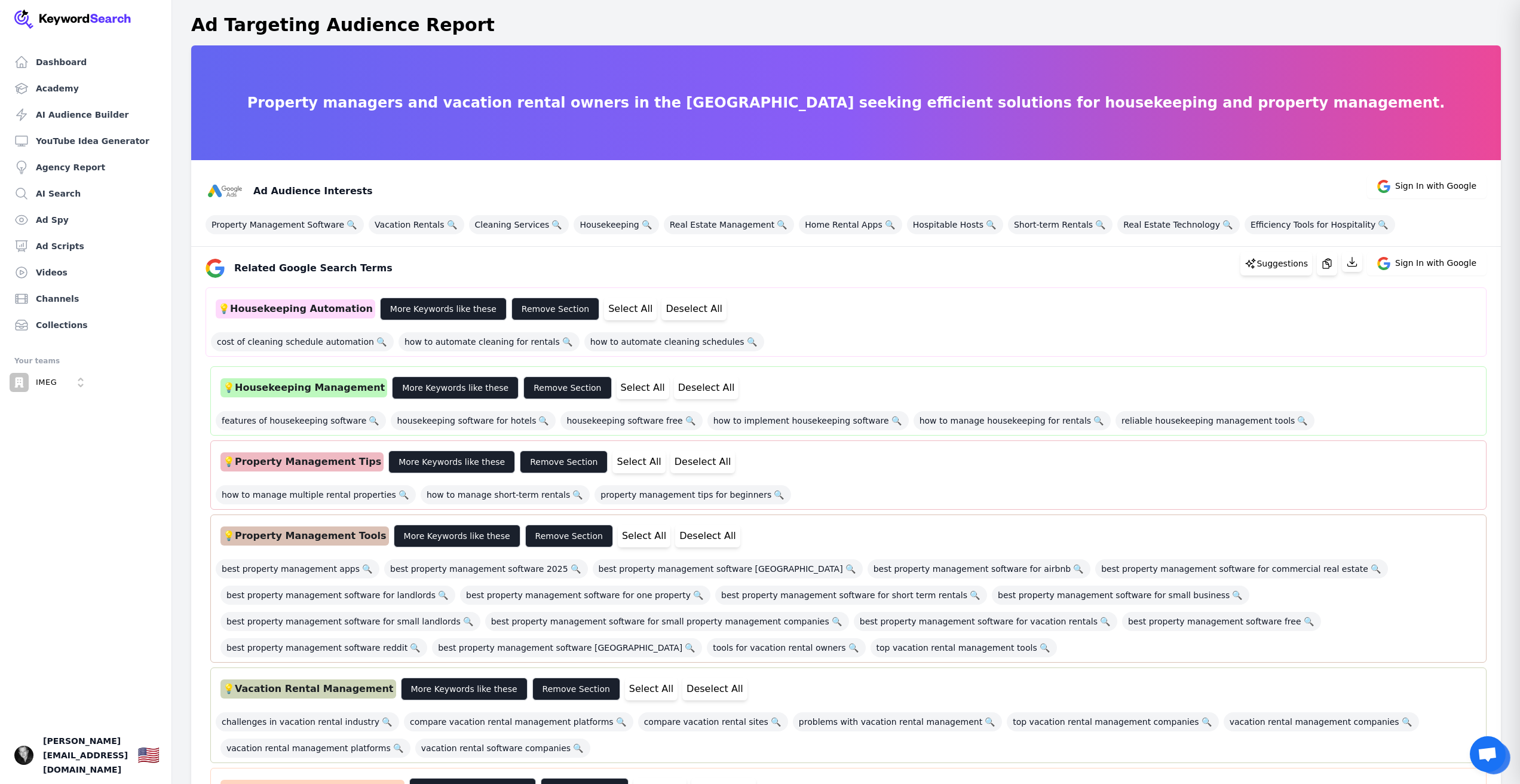
click at [1118, 111] on p "Property managers and vacation rental owners in the United States seeking effic…" at bounding box center [846, 102] width 1217 height 19
click at [1390, 264] on icon at bounding box center [1387, 265] width 6 height 6
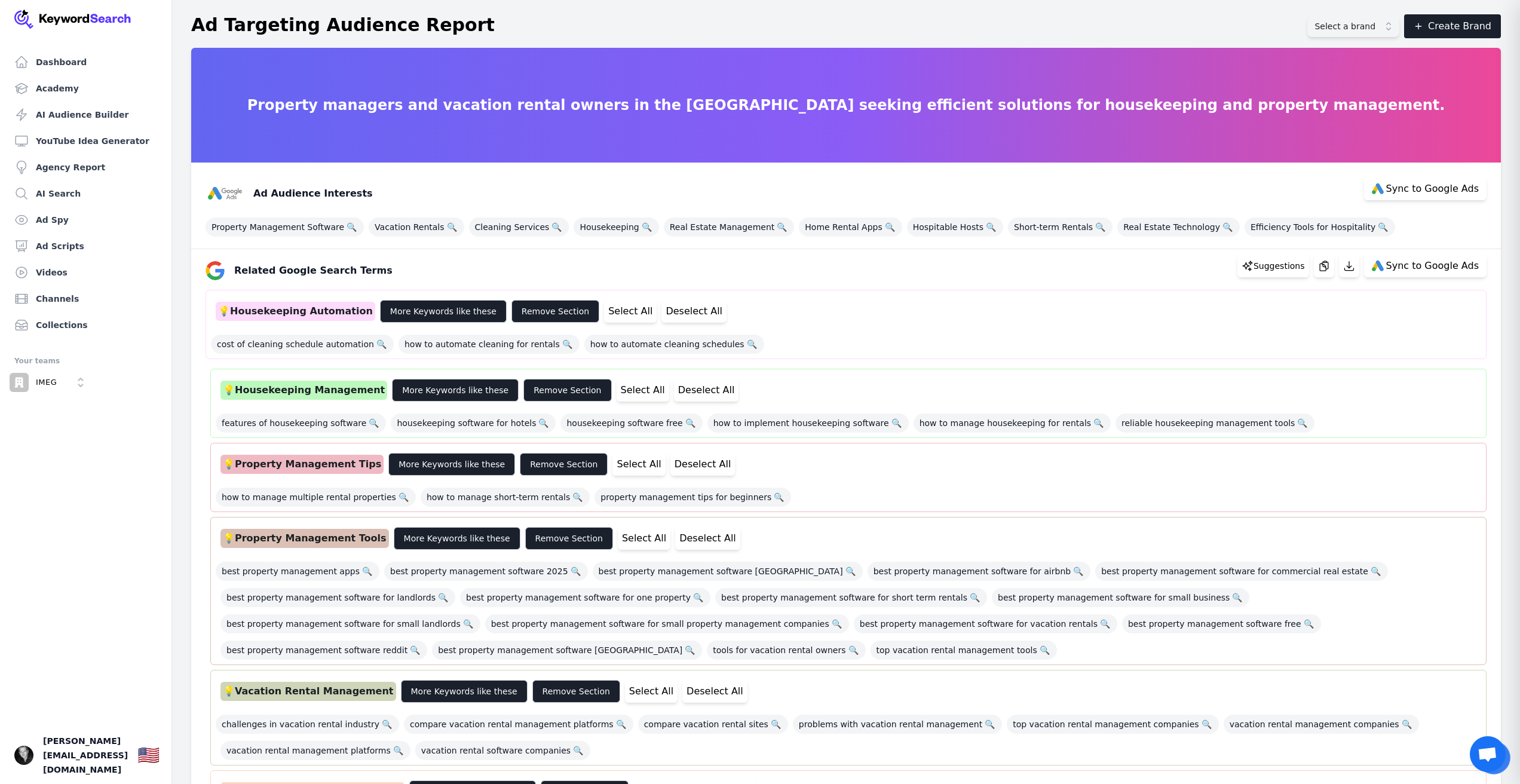
click at [1353, 29] on span "Select a brand" at bounding box center [1345, 26] width 61 height 12
click at [1433, 38] on button "Create Brand" at bounding box center [1453, 26] width 97 height 24
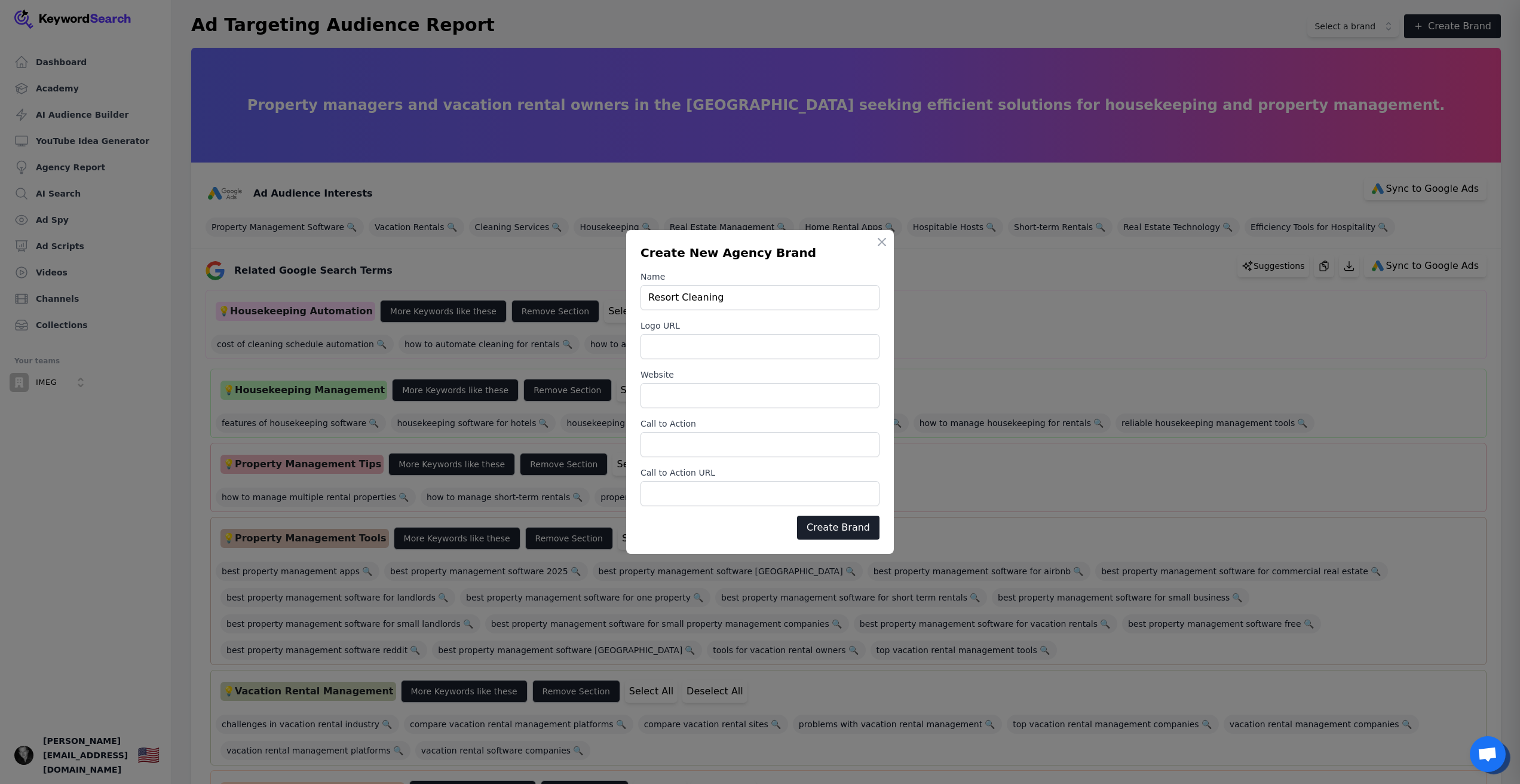
type input "Resort Cleaning"
click at [722, 347] on input "Logo URL" at bounding box center [760, 346] width 239 height 25
paste input "https://www.resortcleaning.com/"
type input "https://www.resortcleaning.com/"
click at [772, 353] on input "https://www.resortcleaning.com/" at bounding box center [760, 346] width 239 height 25
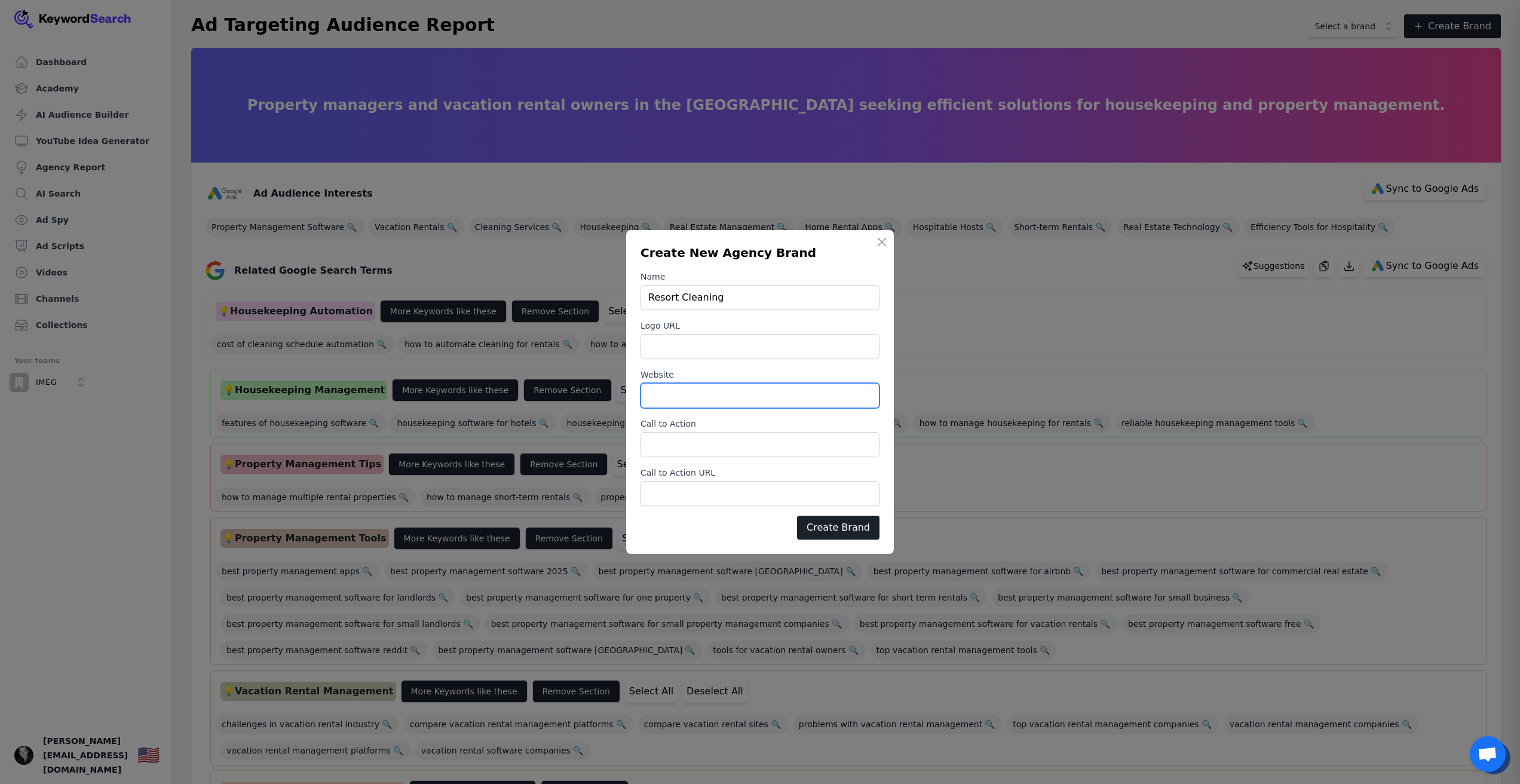
click at [756, 385] on input "Website" at bounding box center [760, 395] width 239 height 25
paste input "https://www.resortcleaning.com/"
type input "https://www.resortcleaning.com/"
click at [734, 446] on input "Call to Action" at bounding box center [760, 444] width 239 height 25
click at [717, 354] on input "Logo URL" at bounding box center [760, 346] width 239 height 25
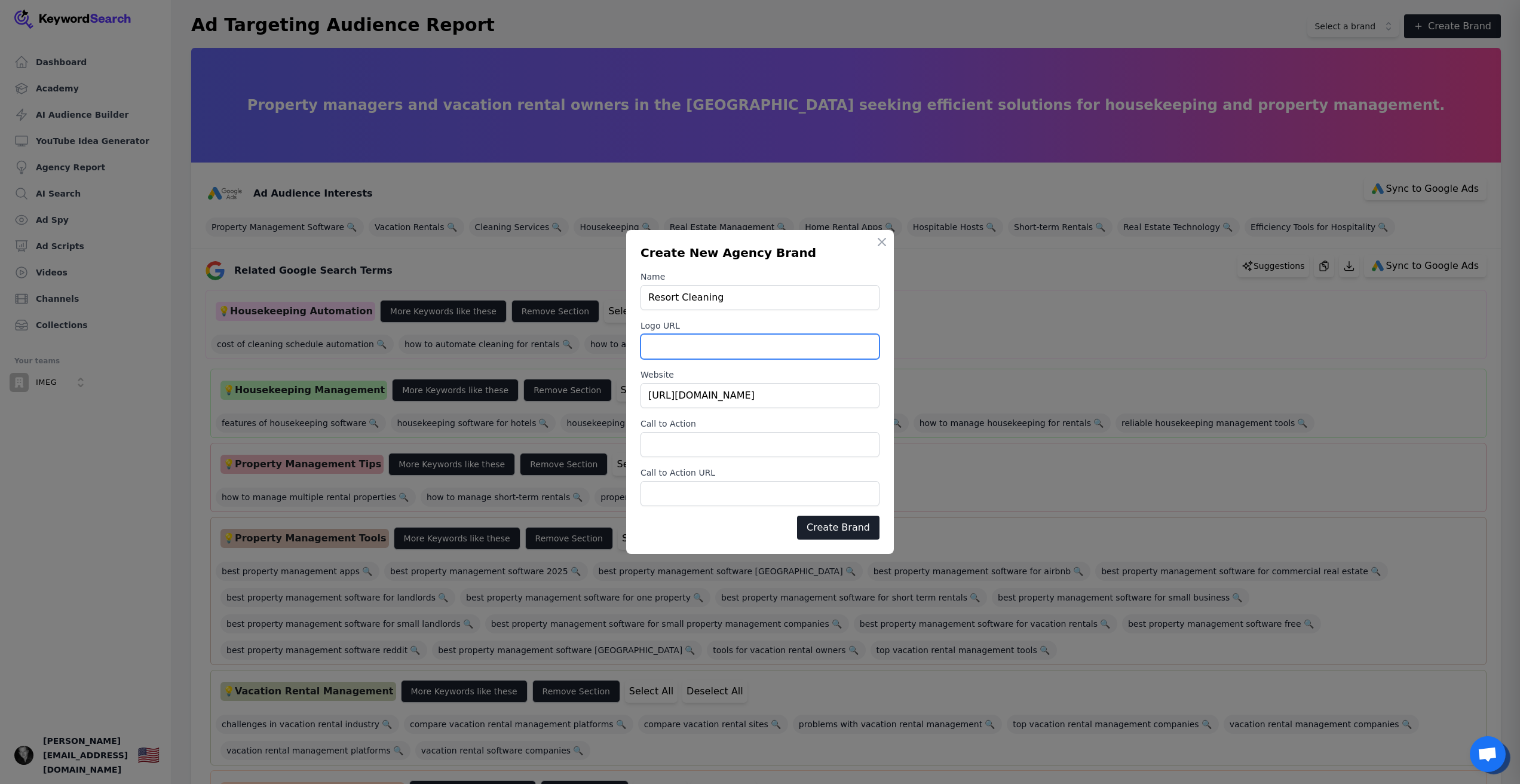
click at [717, 354] on input "Logo URL" at bounding box center [760, 346] width 239 height 25
paste input "https://www.resortcleaning.com/media/67387f7b4e2fade1171be9b8/original.webp"
type input "https://www.resortcleaning.com/media/67387f7b4e2fade1171be9b8/original.webp"
click at [725, 448] on input "Call to Action" at bounding box center [760, 444] width 239 height 25
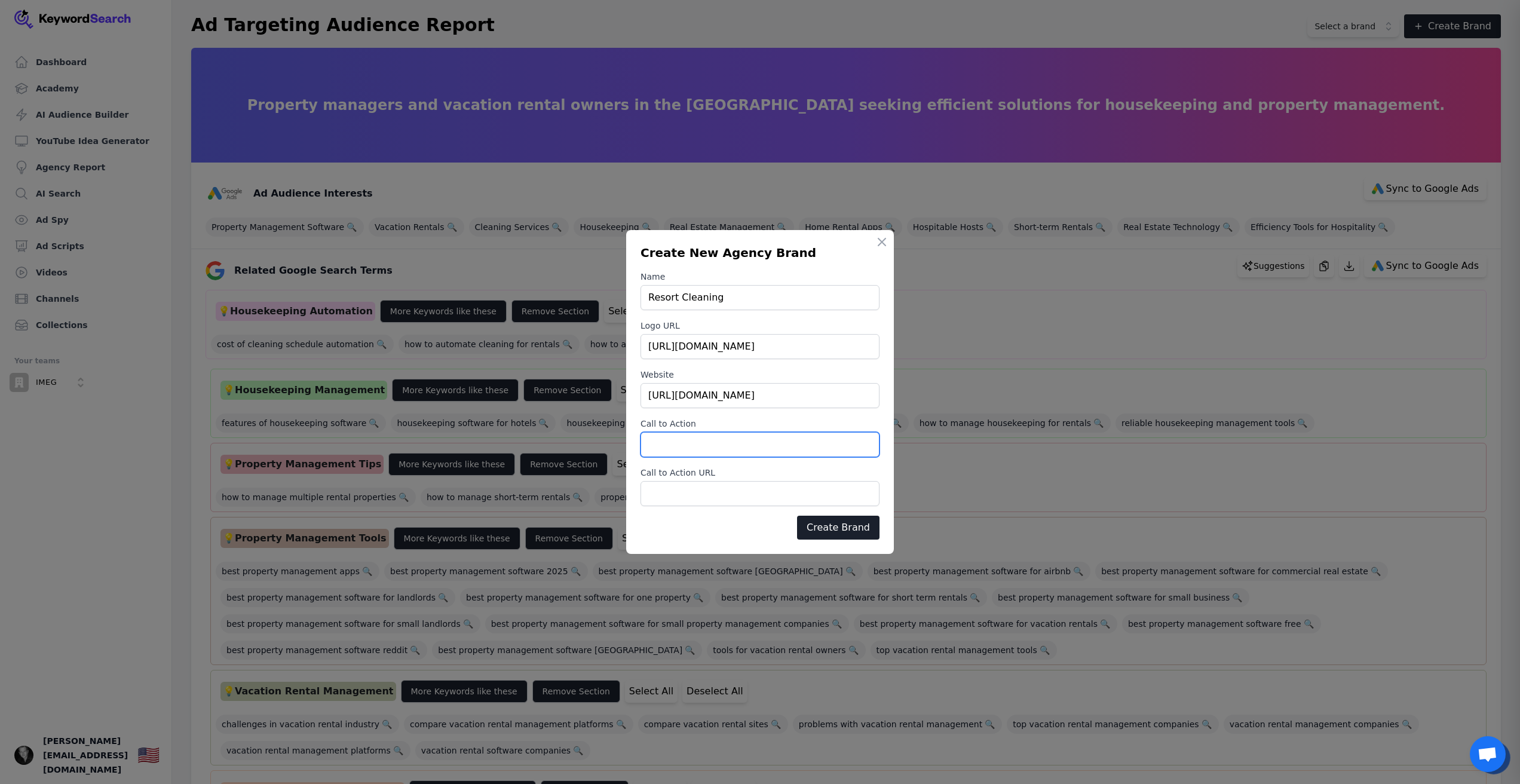
scroll to position [0, 0]
type input "Star"
click at [719, 446] on input "Learn <p" at bounding box center [760, 444] width 239 height 25
type input "Learn More"
click at [757, 478] on div "Call to Action URL" at bounding box center [760, 487] width 239 height 40
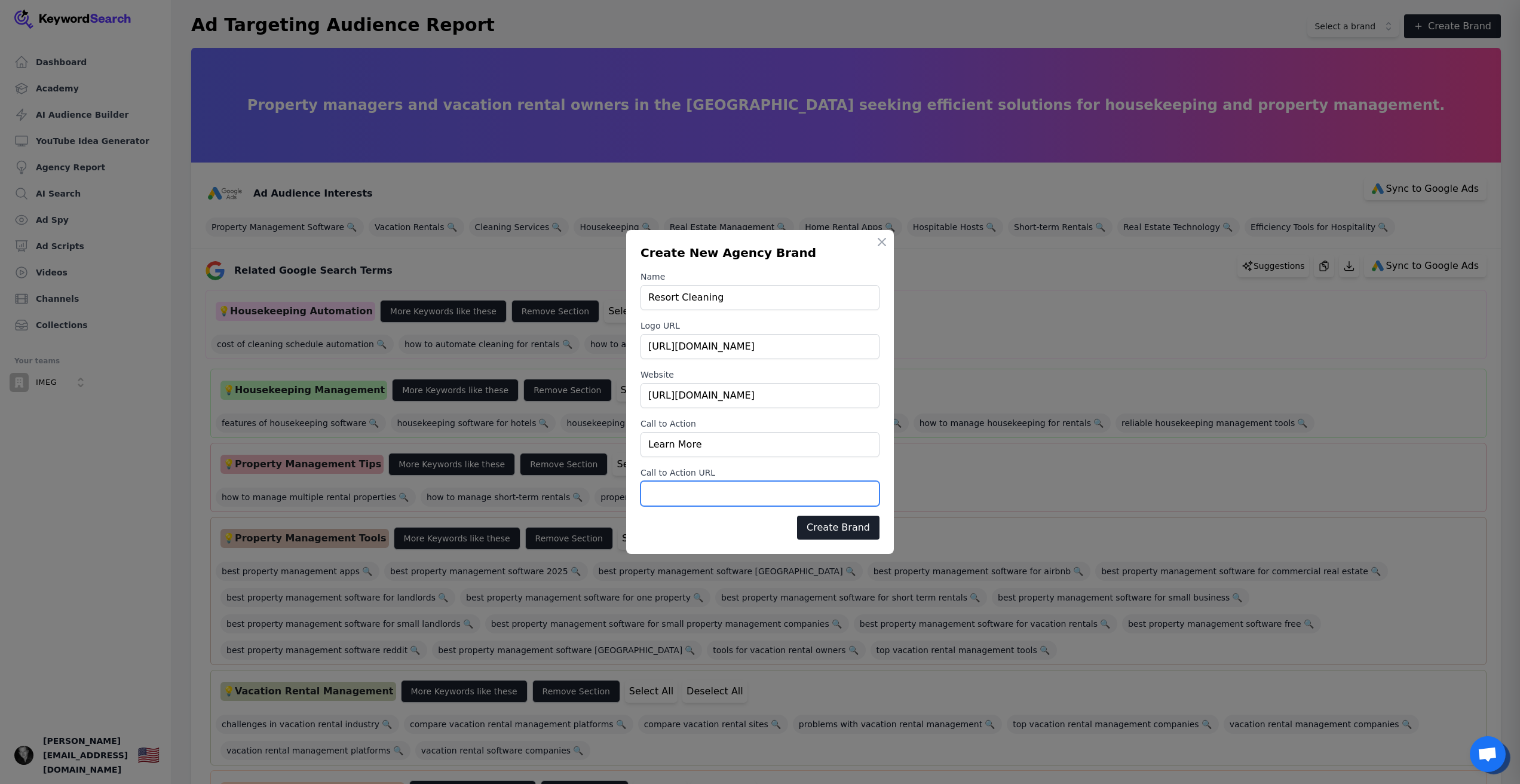
click at [759, 487] on input "Call to Action URL" at bounding box center [760, 493] width 239 height 25
paste input "https://www.resortcleaning.com/"
type input "https://www.resortcleaning.com/"
click at [851, 534] on button "Create Brand" at bounding box center [838, 528] width 82 height 24
click at [827, 529] on button "Create Brand" at bounding box center [838, 528] width 82 height 24
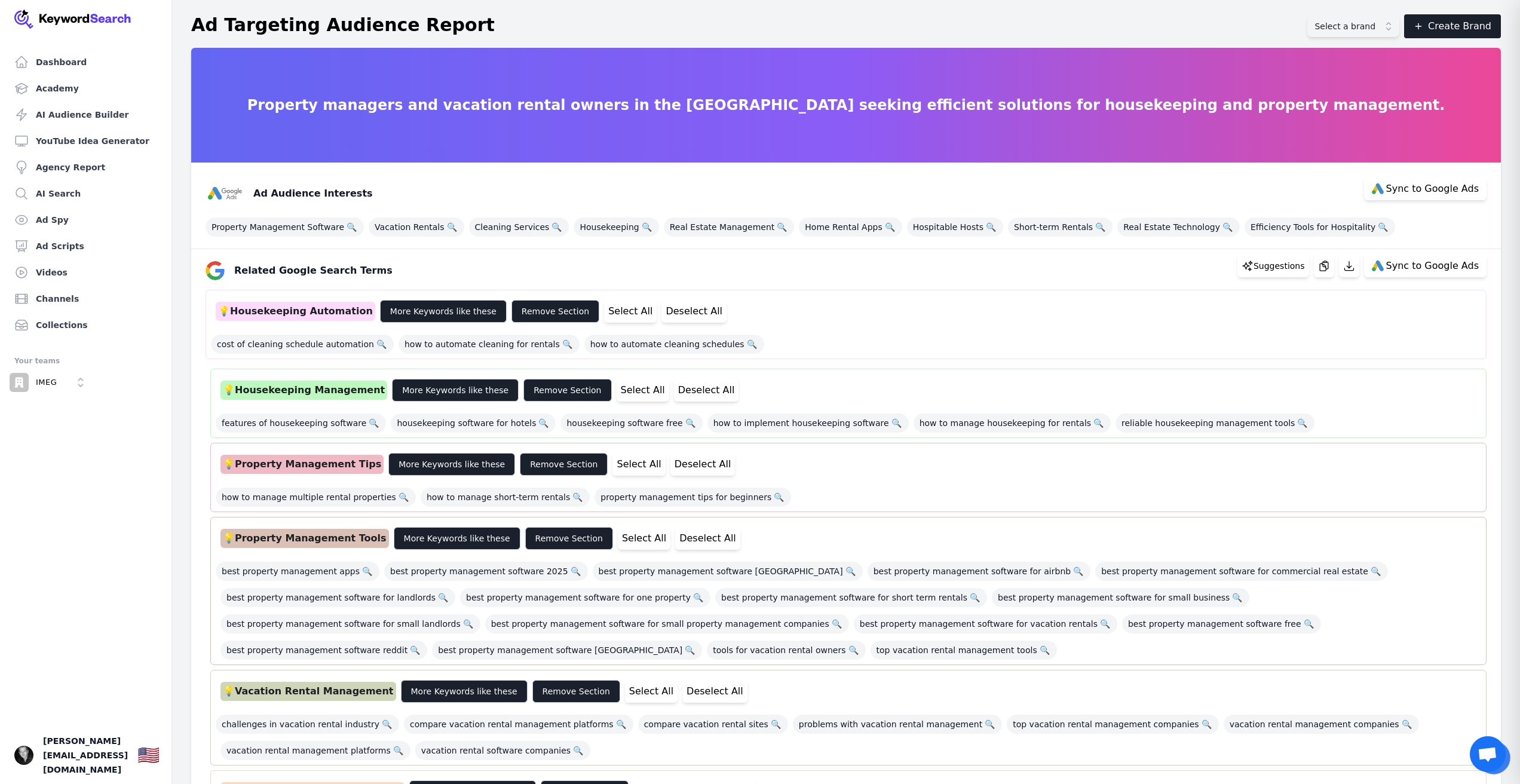
click at [1384, 24] on button "Select a brand" at bounding box center [1353, 26] width 92 height 21
click at [1375, 26] on span "Select a brand" at bounding box center [1345, 26] width 61 height 12
click at [997, 40] on header "Ad Targeting Audience Report Select a brand Create Brand" at bounding box center [847, 26] width 1348 height 43
click at [1213, 22] on div "Ad Targeting Audience Report Select a brand Create Brand" at bounding box center [846, 26] width 1310 height 24
click at [1205, 25] on div "Ad Targeting Audience Report Select a brand Create Brand" at bounding box center [846, 26] width 1310 height 24
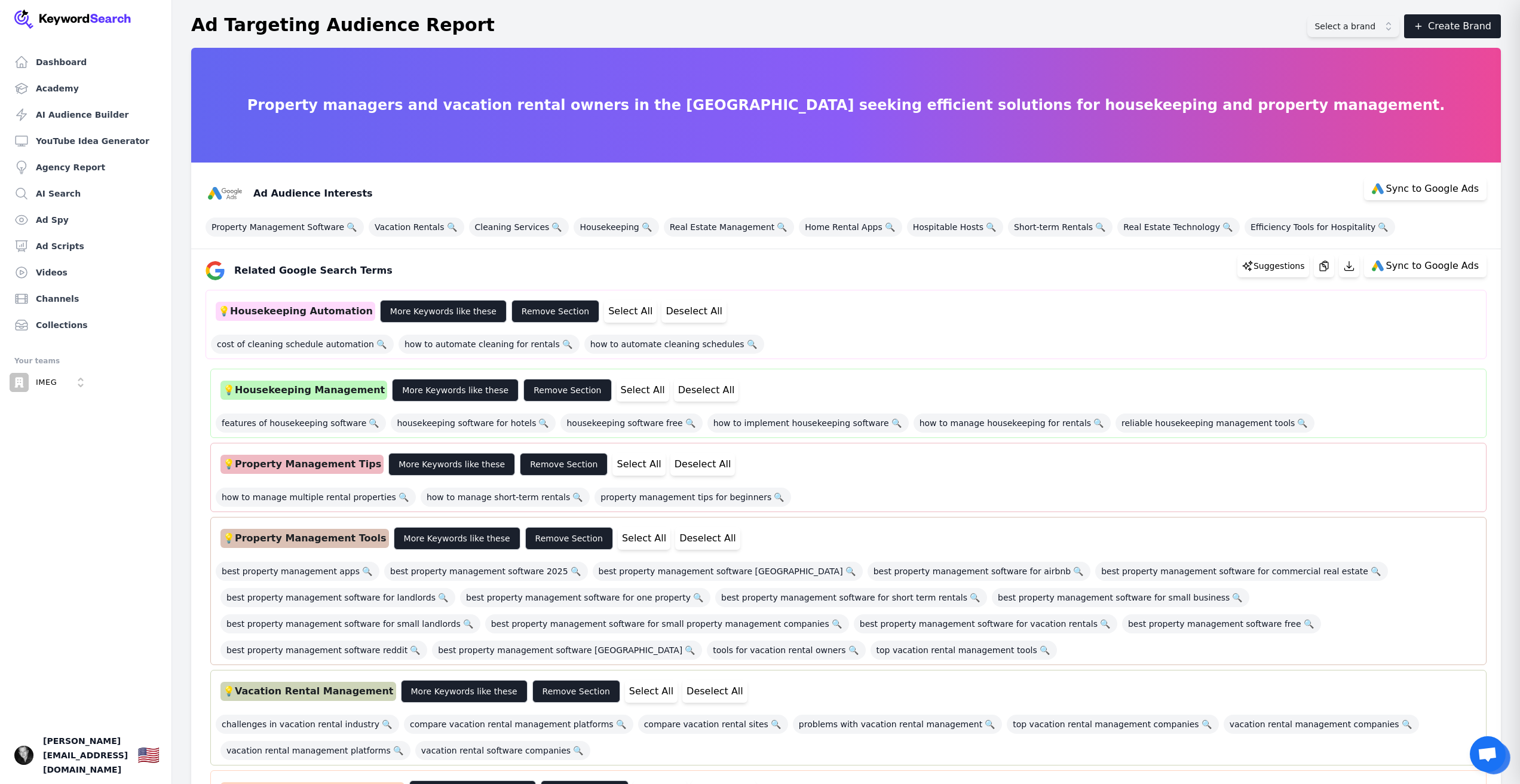
click at [1399, 31] on button "Select a brand" at bounding box center [1353, 26] width 92 height 21
click at [1387, 53] on span "Resort Cleaning" at bounding box center [1410, 53] width 158 height 12
